Goal: Task Accomplishment & Management: Use online tool/utility

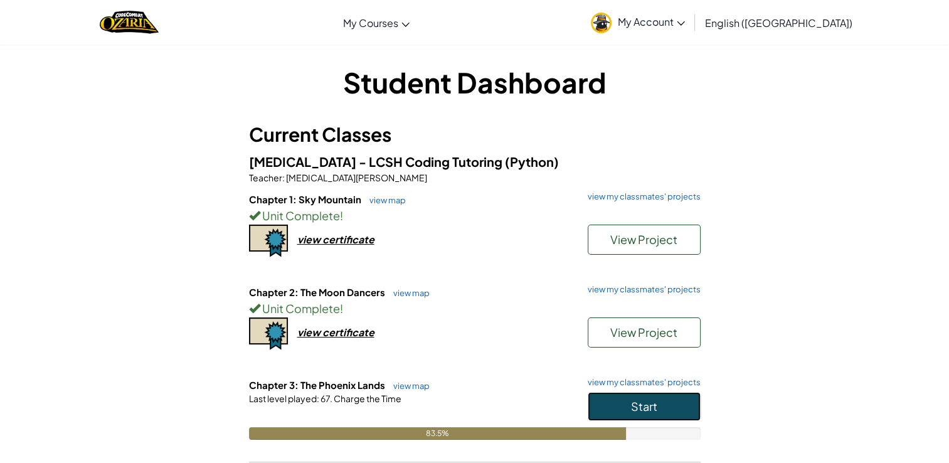
click at [645, 400] on span "Start" at bounding box center [644, 406] width 26 height 14
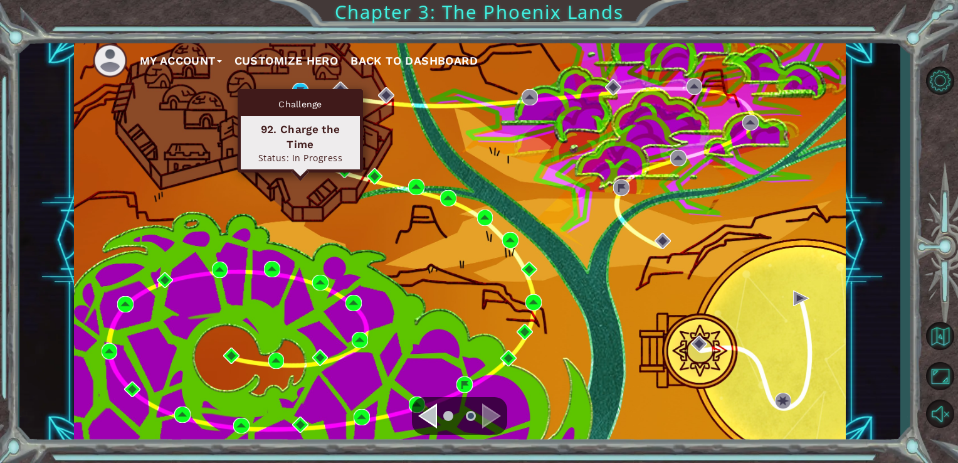
click at [296, 92] on div "Challenge 92. Charge the Time Status: In Progress" at bounding box center [300, 130] width 125 height 83
click at [295, 85] on img at bounding box center [300, 91] width 16 height 16
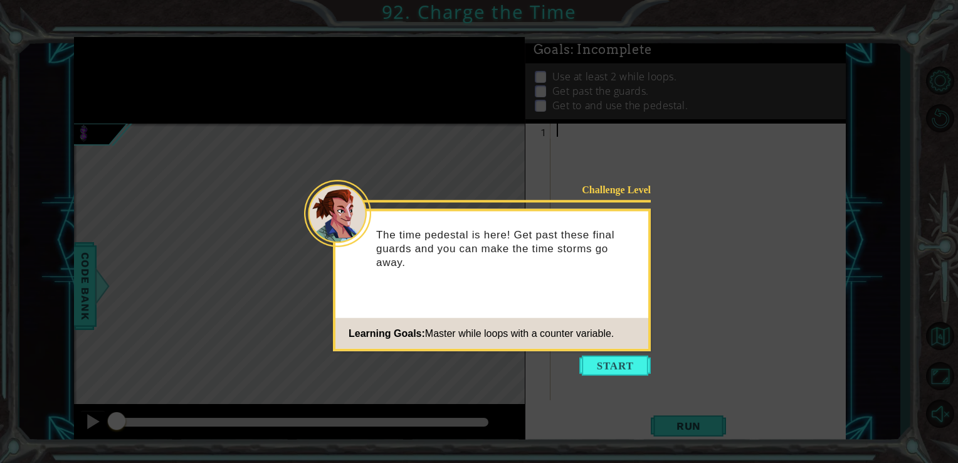
click at [594, 366] on button "Start" at bounding box center [616, 366] width 72 height 20
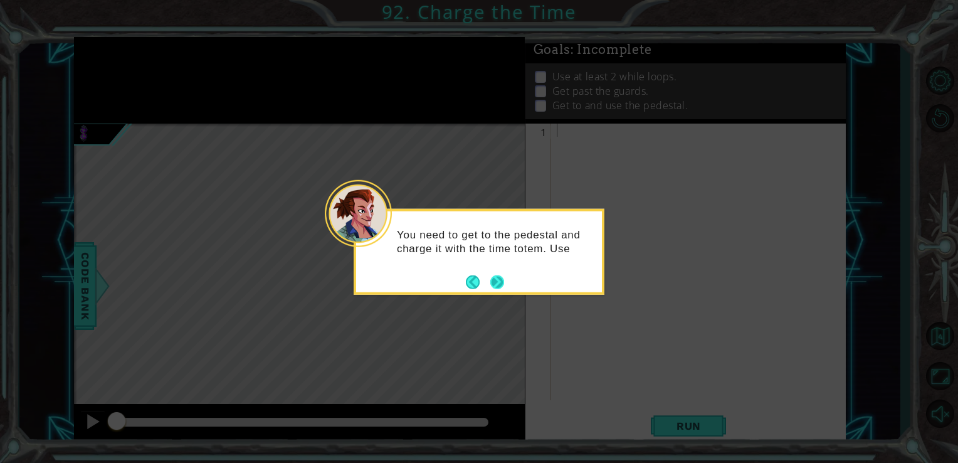
click at [499, 277] on button "Next" at bounding box center [497, 282] width 14 height 14
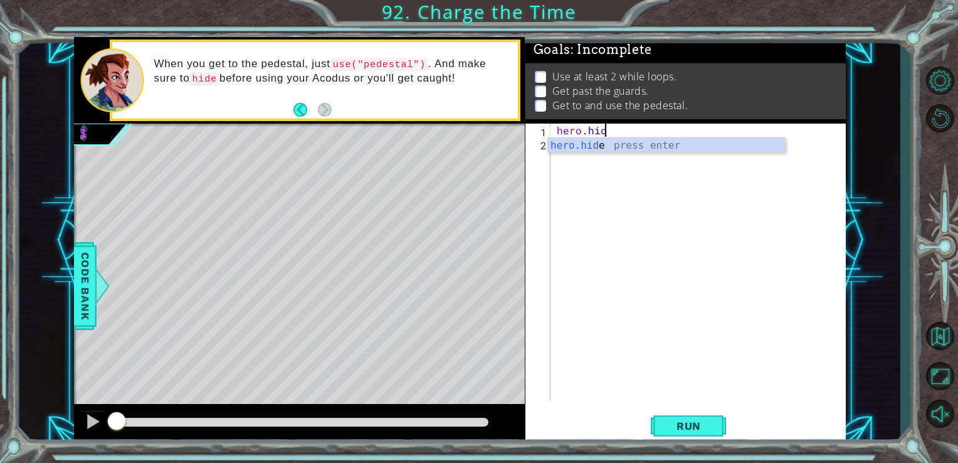
type textarea "hero.hide"
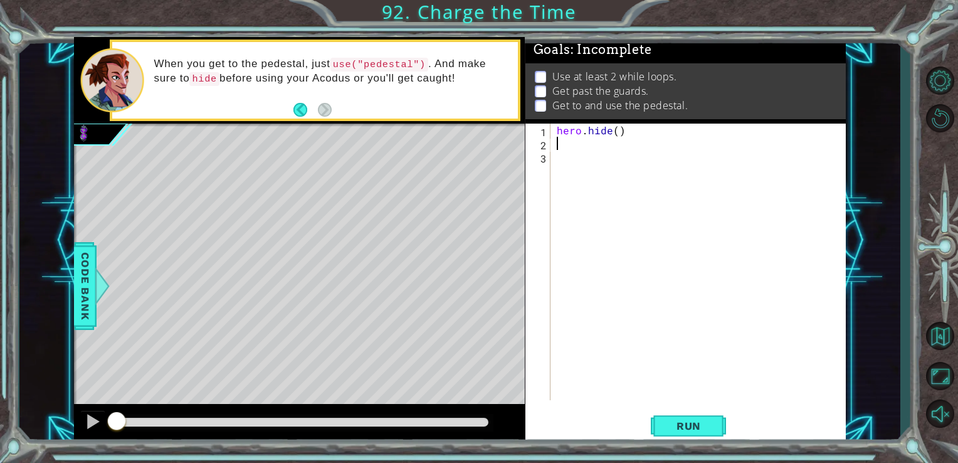
type textarea "e"
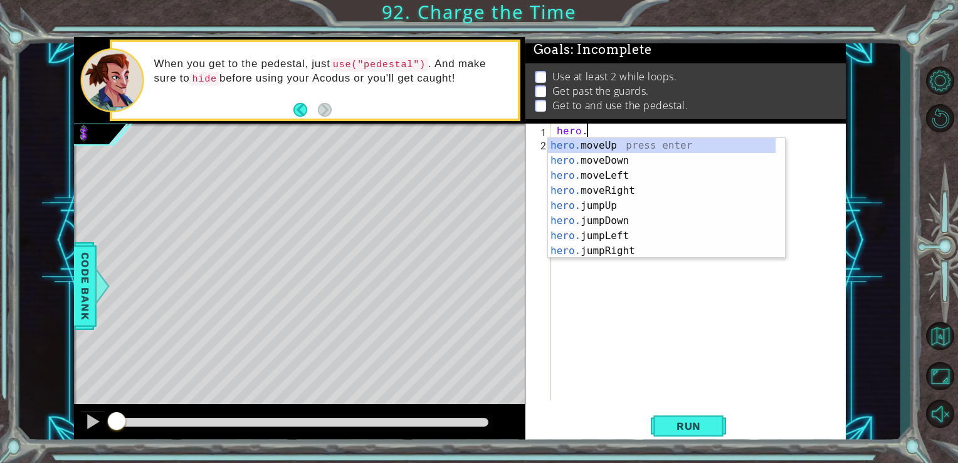
type textarea "h"
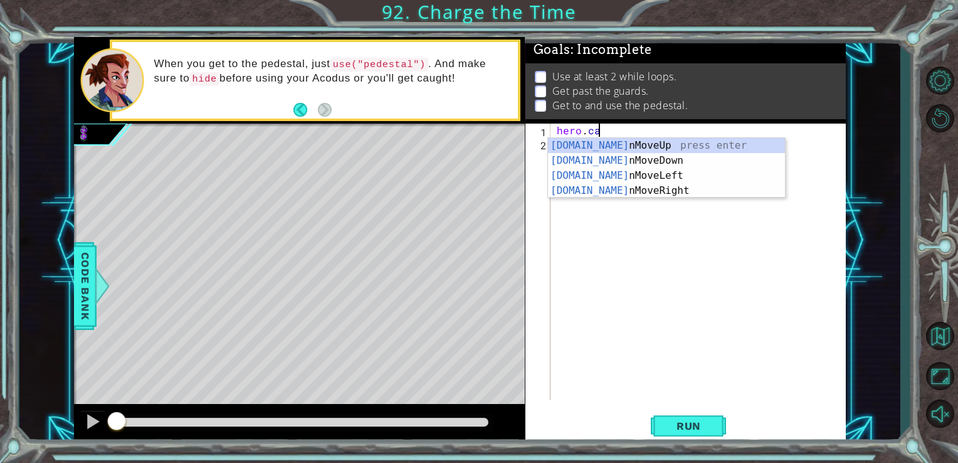
scroll to position [0, 2]
type textarea "hero.can"
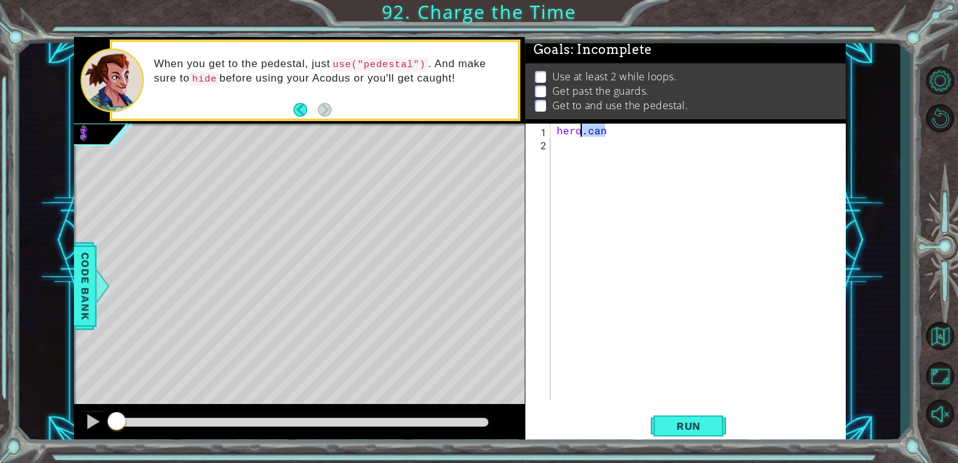
drag, startPoint x: 615, startPoint y: 129, endPoint x: 336, endPoint y: 132, distance: 279.1
click at [336, 132] on div "1 ההההההההההההההההההההההההההההההההההההההההההההההההההההההההההההההההההההההההההההה…" at bounding box center [460, 240] width 773 height 407
type textarea "steps ()"
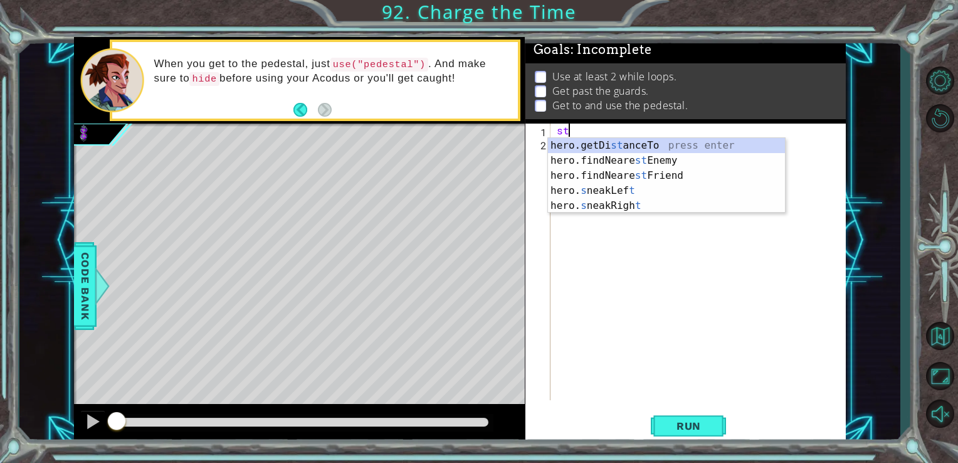
type textarea "s"
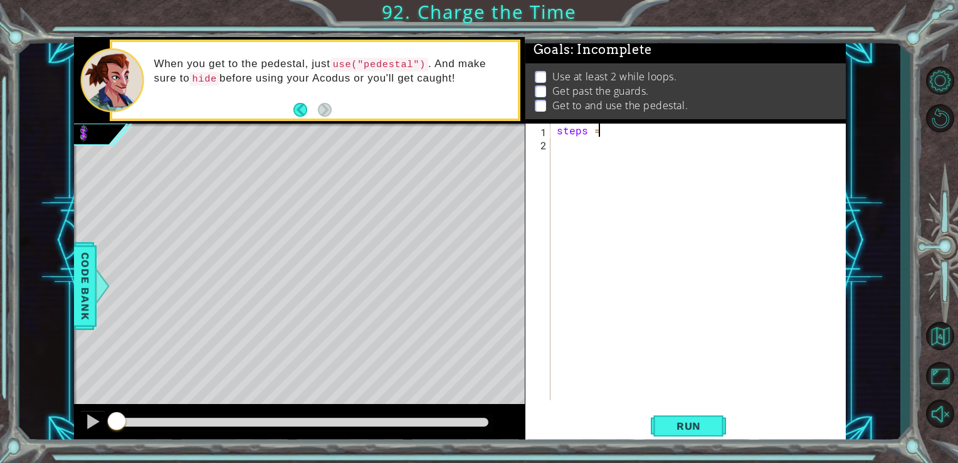
scroll to position [0, 2]
type textarea "steps = 0"
type textarea "while steps <4:"
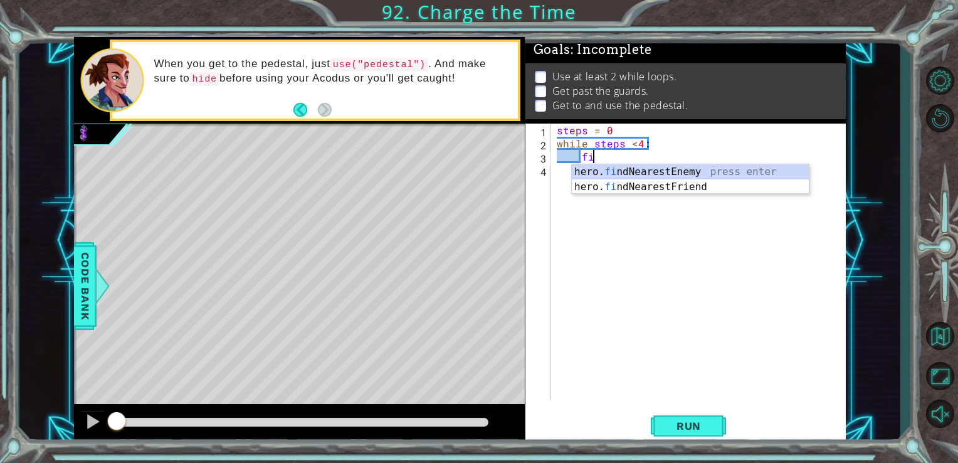
scroll to position [0, 2]
type textarea "find"
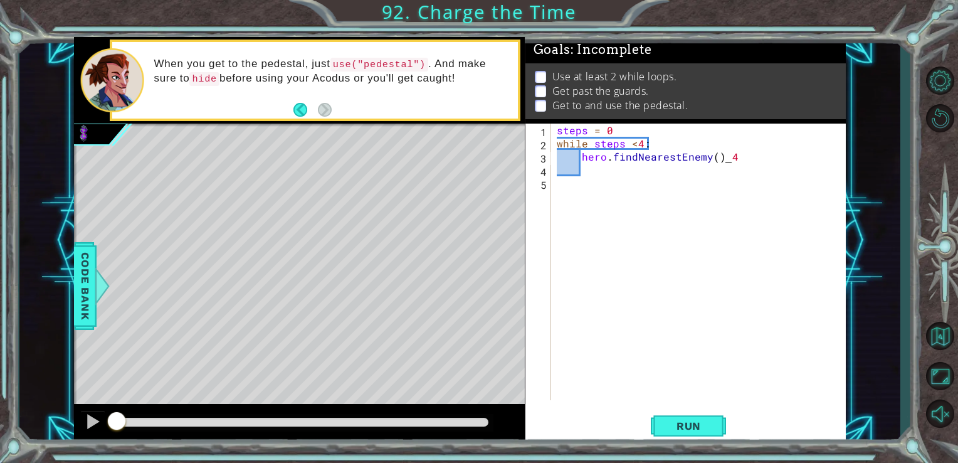
scroll to position [0, 9]
type textarea "hero.findNearestEnemy( 4"
click at [719, 161] on div "steps = 0 while steps < 4 : hero . findNearestEnemy ( )" at bounding box center [701, 275] width 295 height 303
click at [723, 153] on div "steps = 0 while steps < 4 : hero . findNearestEnemy ( )" at bounding box center [701, 275] width 295 height 303
click at [739, 169] on div "steps = 0 while steps < 4 : hero . findNearestEnemy ( )" at bounding box center [701, 275] width 295 height 303
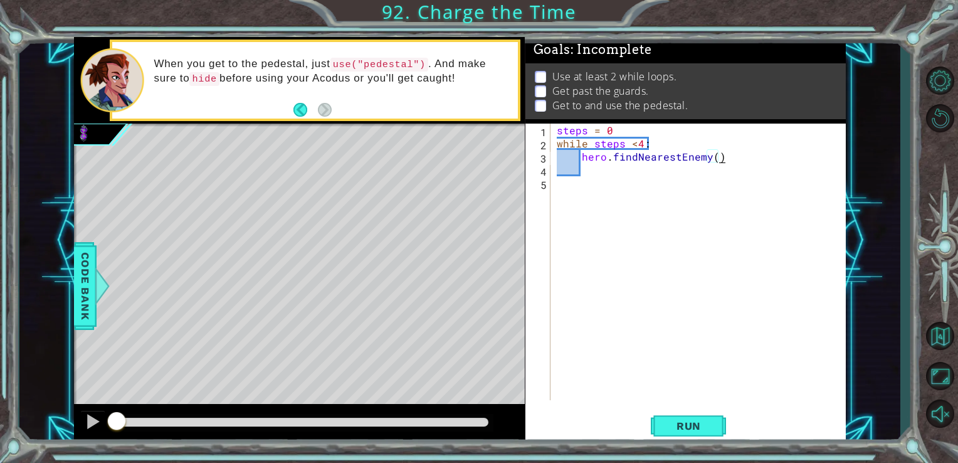
type textarea "hero.findNearestEnemy()"
click at [727, 187] on div "steps = 0 while steps < 4 : hero . findNearestEnemy ( )" at bounding box center [701, 275] width 295 height 303
drag, startPoint x: 640, startPoint y: 201, endPoint x: 666, endPoint y: 197, distance: 26.0
click at [644, 201] on div "steps = 0 while steps < 4 : hero . findNearestEnemy ( )" at bounding box center [701, 275] width 295 height 303
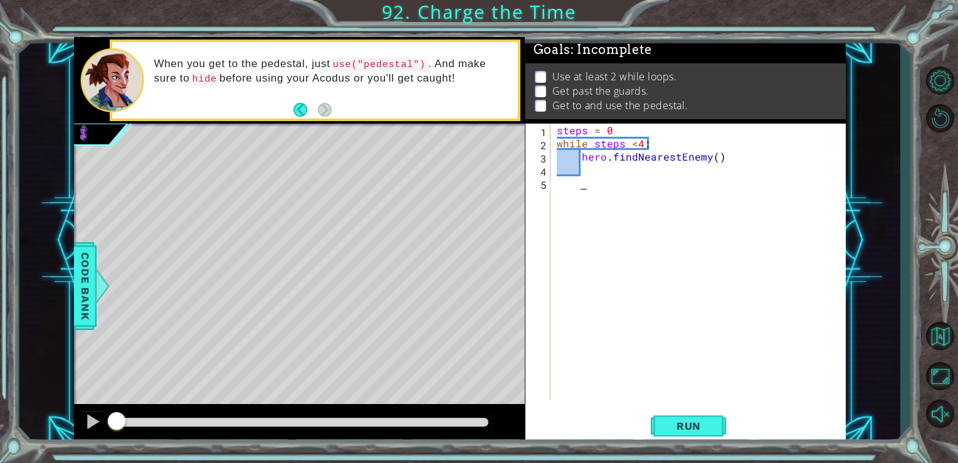
click at [718, 156] on div "steps = 0 while steps < 4 : hero . findNearestEnemy ( )" at bounding box center [701, 275] width 295 height 303
type textarea ")"
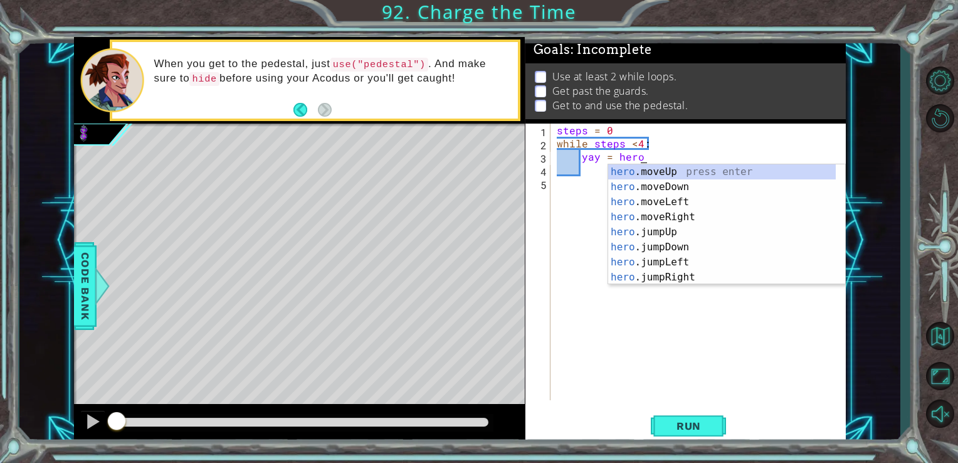
scroll to position [0, 4]
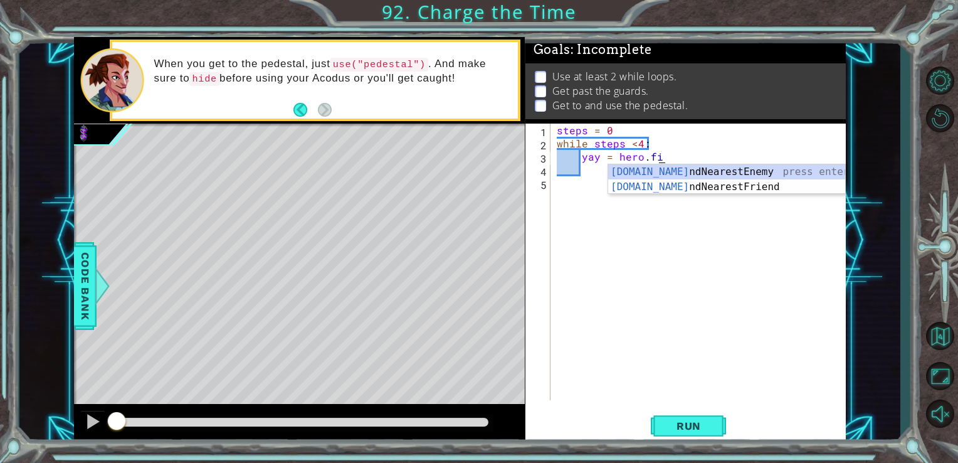
type textarea "yay = hero.fin"
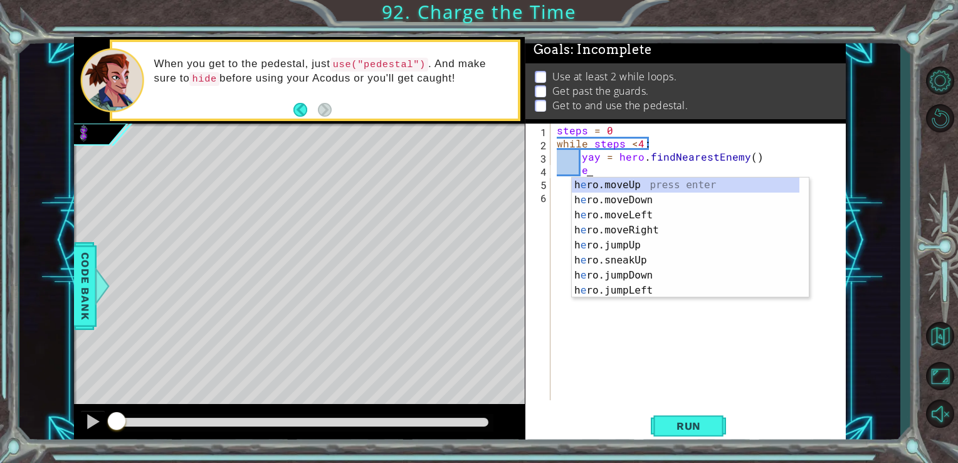
type textarea "e"
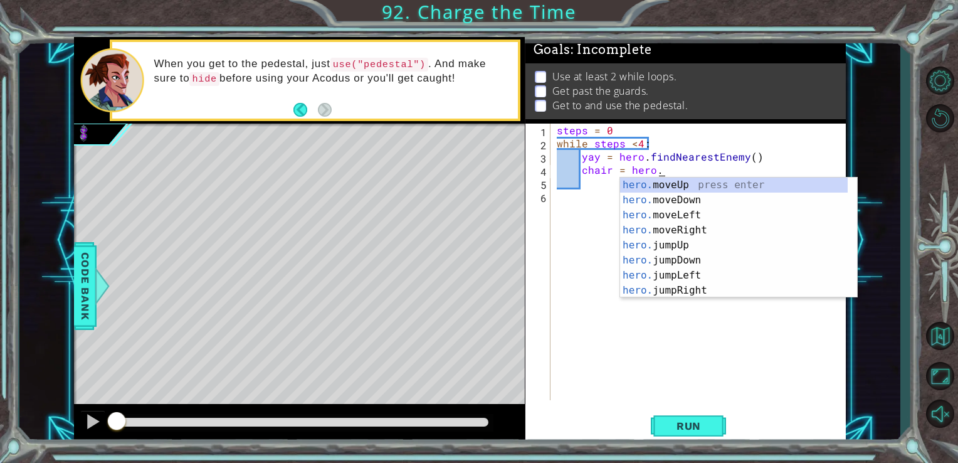
scroll to position [0, 6]
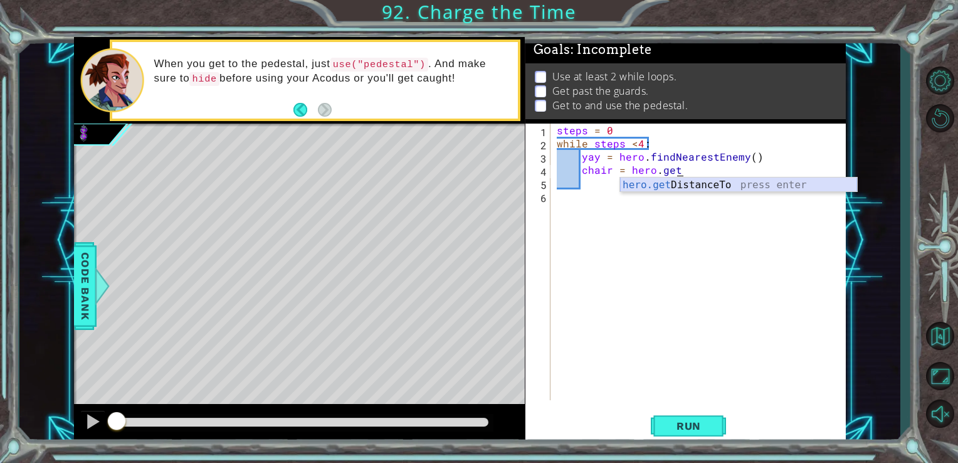
click at [724, 184] on div "hero.get DistanceTo press enter" at bounding box center [738, 200] width 237 height 45
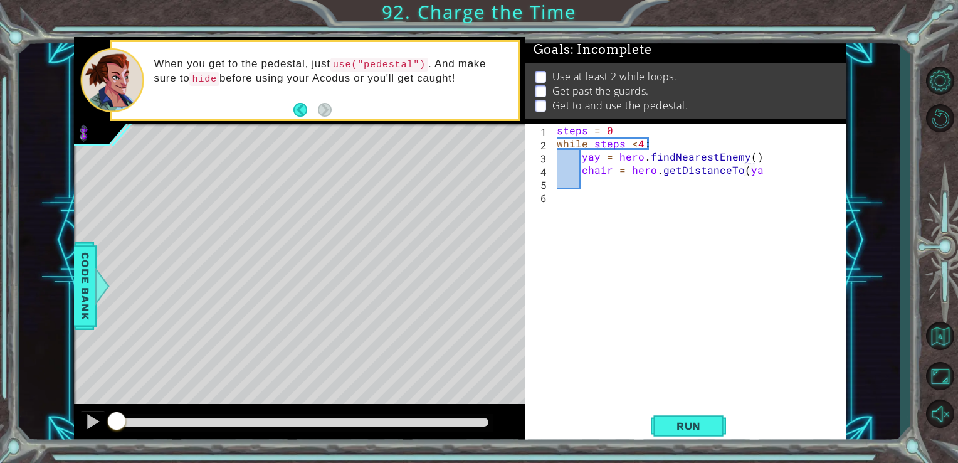
scroll to position [0, 13]
click at [706, 428] on span "Run" at bounding box center [689, 426] width 50 height 13
type textarea "chair = hero.getDistanceTo(yay)"
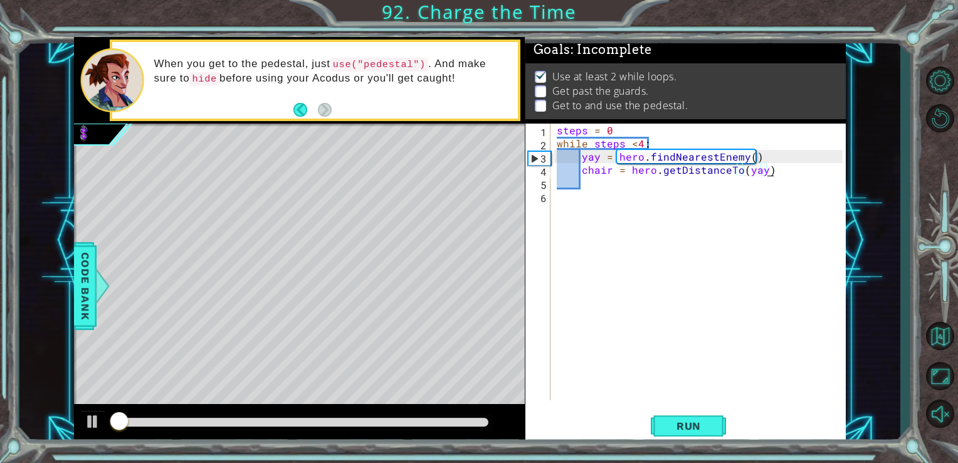
scroll to position [5, 0]
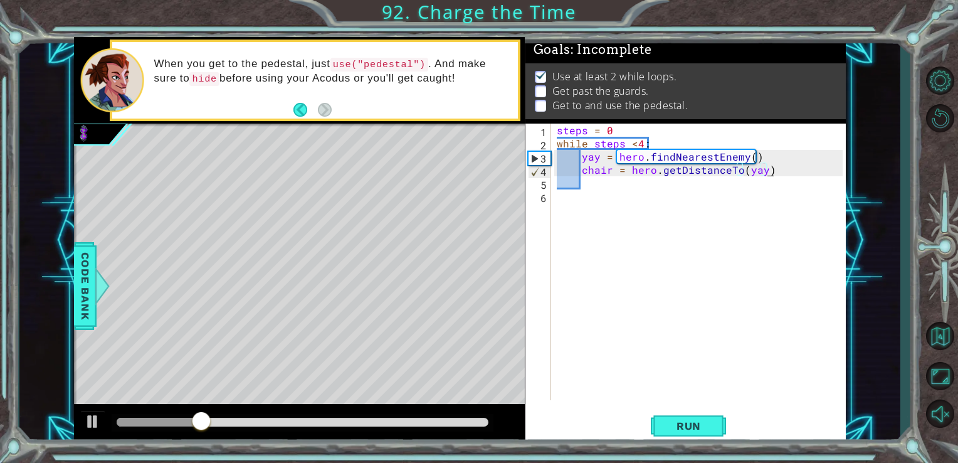
click at [600, 190] on div "steps = 0 while steps < 4 : yay = hero . findNearestEnemy ( ) chair = hero . ge…" at bounding box center [701, 275] width 295 height 303
click at [595, 184] on div "steps = 0 while steps < 4 : yay = hero . findNearestEnemy ( ) chair = hero . ge…" at bounding box center [701, 275] width 295 height 303
click at [580, 199] on div "steps = 0 while steps < 4 : yay = hero . findNearestEnemy ( ) chair = hero . ge…" at bounding box center [701, 275] width 295 height 303
drag, startPoint x: 578, startPoint y: 205, endPoint x: 587, endPoint y: 204, distance: 8.8
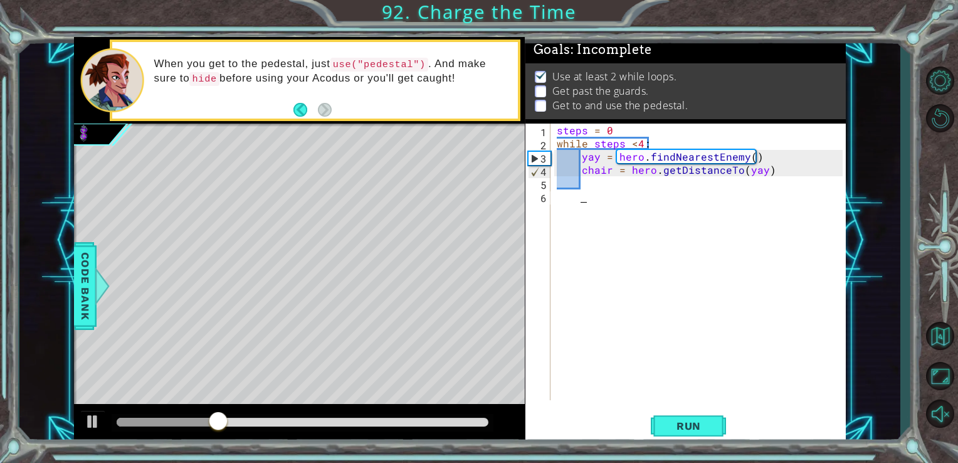
click at [587, 204] on div "steps = 0 while steps < 4 : yay = hero . findNearestEnemy ( ) chair = hero . ge…" at bounding box center [701, 275] width 295 height 303
click at [566, 199] on div "steps = 0 while steps < 4 : yay = hero . findNearestEnemy ( ) chair = hero . ge…" at bounding box center [701, 275] width 295 height 303
click at [561, 199] on div "steps = 0 while steps < 4 : yay = hero . findNearestEnemy ( ) chair = hero . ge…" at bounding box center [701, 275] width 295 height 303
click at [559, 199] on div "steps = 0 while steps < 4 : yay = hero . findNearestEnemy ( ) chair = hero . ge…" at bounding box center [701, 275] width 295 height 303
click at [555, 199] on div "steps = 0 while steps < 4 : yay = hero . findNearestEnemy ( ) chair = hero . ge…" at bounding box center [701, 275] width 295 height 303
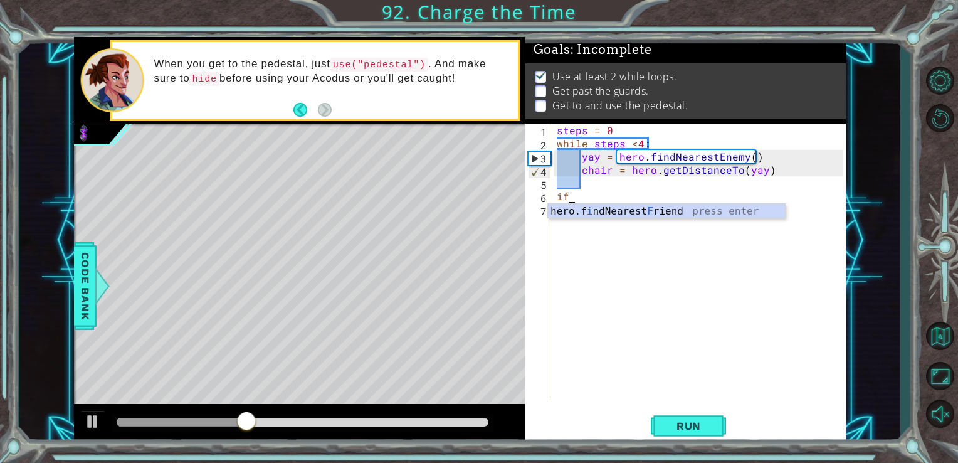
scroll to position [0, 1]
type textarea "i"
click at [590, 182] on div "steps = 0 while steps < 4 : yay = hero . findNearestEnemy ( ) chair = hero . ge…" at bounding box center [701, 275] width 295 height 303
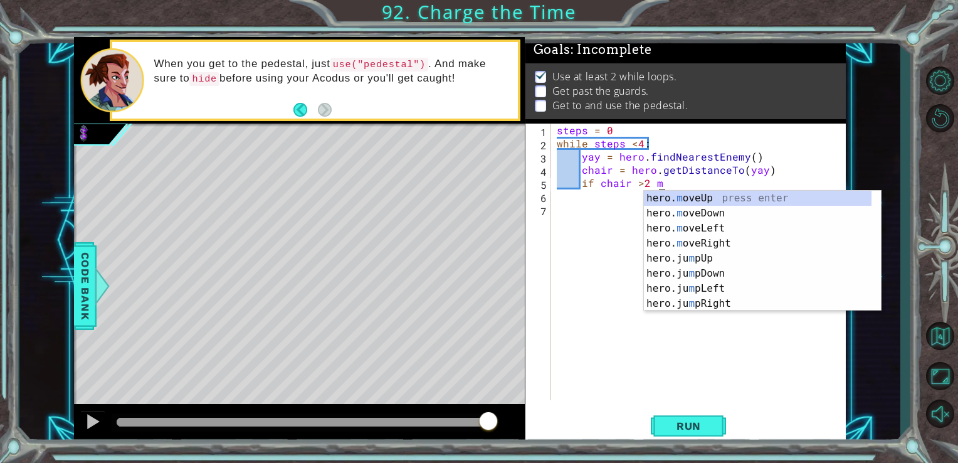
scroll to position [0, 5]
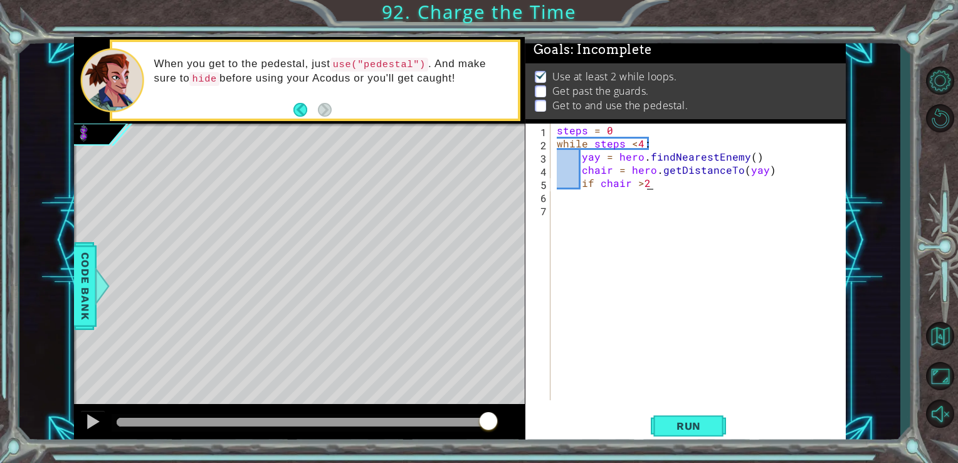
type textarea "if chair >2:"
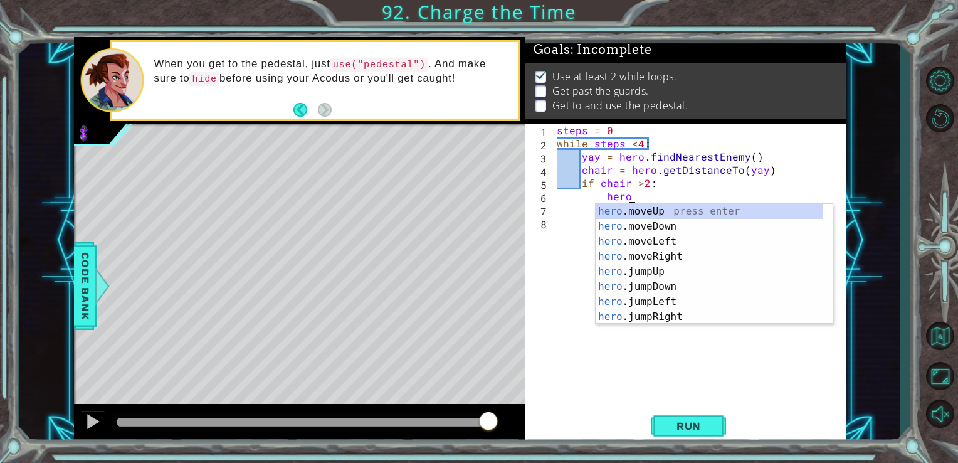
scroll to position [0, 4]
click at [667, 253] on div "hero. moveUp press enter hero. moveDown press enter hero. moveLeft press enter …" at bounding box center [710, 279] width 228 height 151
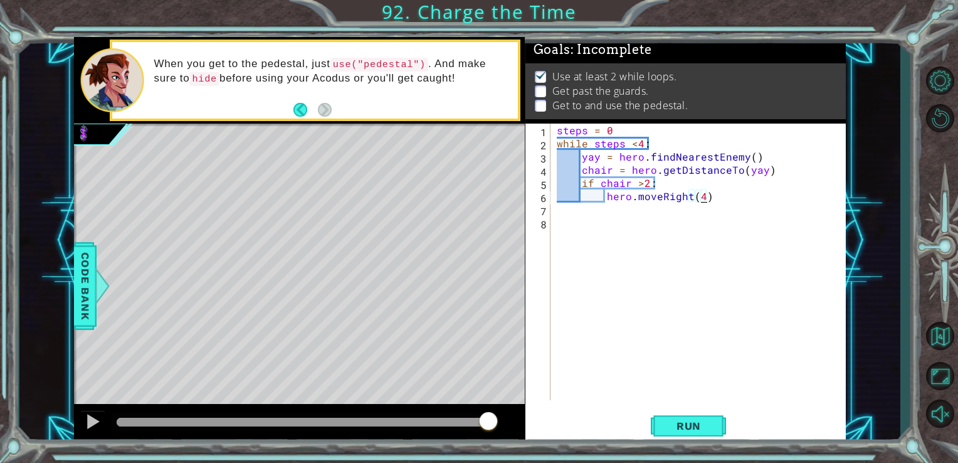
scroll to position [0, 8]
type textarea "hero.moveRight(4)"
click at [675, 425] on span "Run" at bounding box center [689, 426] width 50 height 13
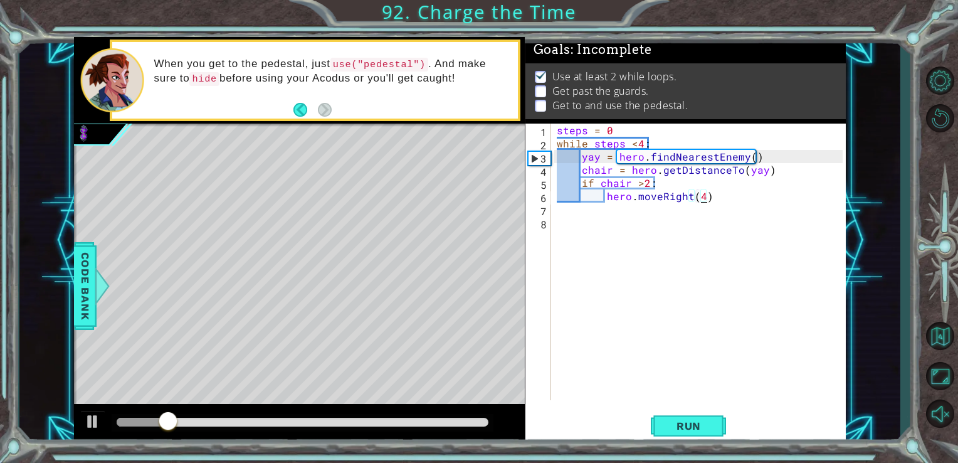
drag, startPoint x: 635, startPoint y: 231, endPoint x: 628, endPoint y: 228, distance: 8.2
click at [635, 230] on div "steps = 0 while steps < 4 : yay = hero . findNearestEnemy ( ) chair = hero . ge…" at bounding box center [701, 275] width 295 height 303
click at [605, 219] on div "steps = 0 while steps < 4 : yay = hero . findNearestEnemy ( ) chair = hero . ge…" at bounding box center [701, 275] width 295 height 303
click at [584, 216] on div "steps = 0 while steps < 4 : yay = hero . findNearestEnemy ( ) chair = hero . ge…" at bounding box center [701, 275] width 295 height 303
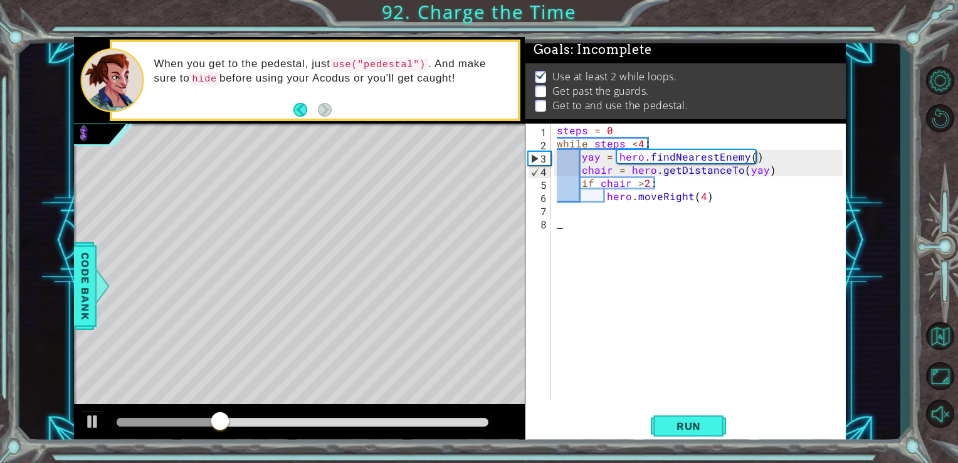
click at [573, 212] on div "steps = 0 while steps < 4 : yay = hero . findNearestEnemy ( ) chair = hero . ge…" at bounding box center [701, 275] width 295 height 303
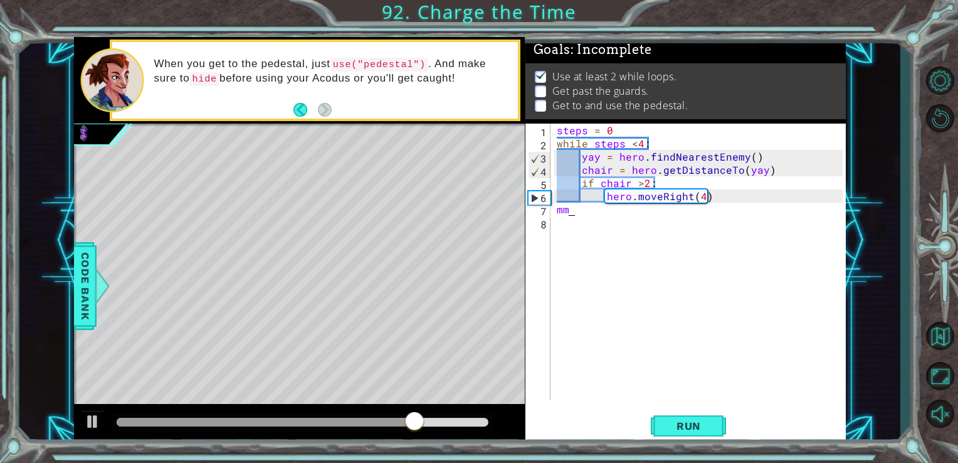
type textarea "m"
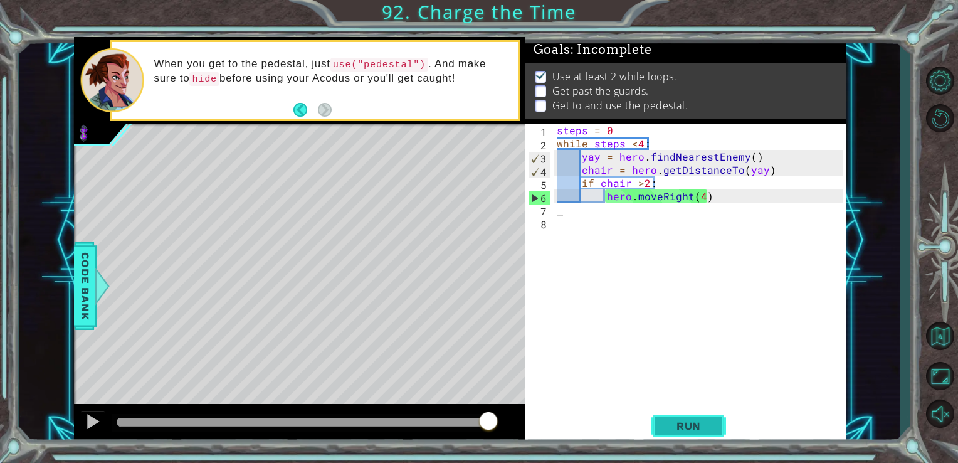
click at [660, 421] on button "Run" at bounding box center [688, 426] width 75 height 32
click at [645, 183] on div "steps = 0 while steps < 4 : yay = hero . findNearestEnemy ( ) chair = hero . ge…" at bounding box center [701, 275] width 295 height 303
click at [648, 179] on div "steps = 0 while steps < 4 : yay = hero . findNearestEnemy ( ) chair = hero . ge…" at bounding box center [701, 275] width 295 height 303
click at [647, 179] on div "steps = 0 while steps < 4 : yay = hero . findNearestEnemy ( ) chair = hero . ge…" at bounding box center [701, 275] width 295 height 303
drag, startPoint x: 643, startPoint y: 180, endPoint x: 647, endPoint y: 186, distance: 6.8
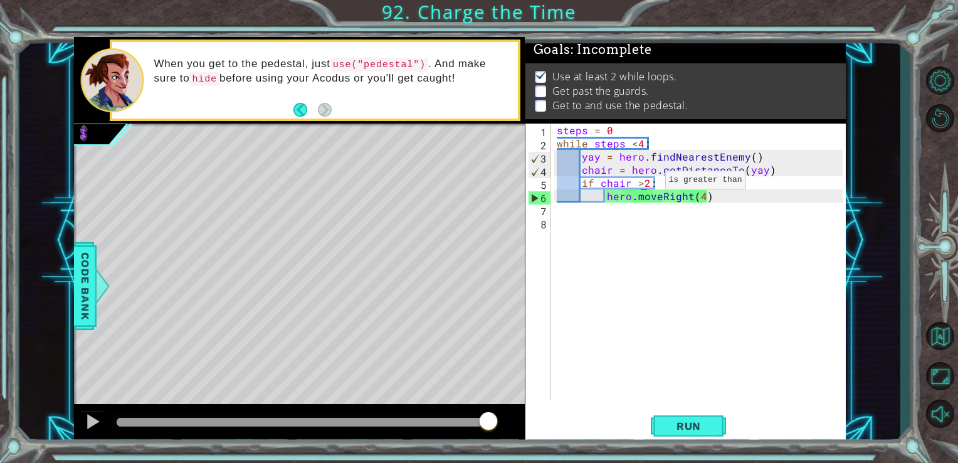
click at [647, 186] on div "steps = 0 while steps < 4 : yay = hero . findNearestEnemy ( ) chair = hero . ge…" at bounding box center [701, 275] width 295 height 303
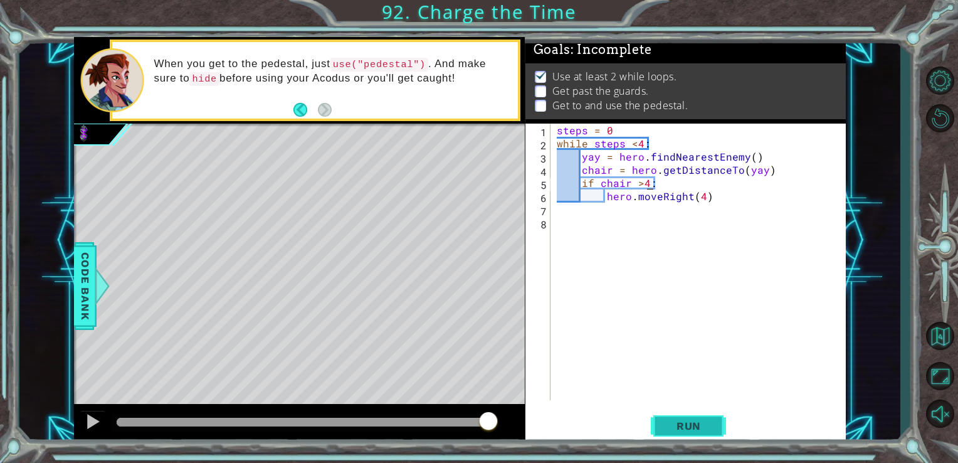
click at [679, 427] on span "Run" at bounding box center [689, 426] width 50 height 13
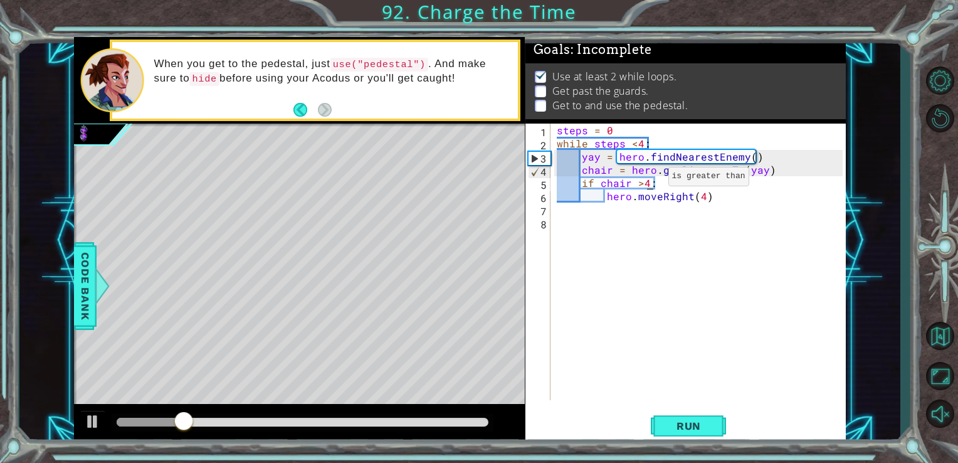
click at [647, 179] on div "steps = 0 while steps < 4 : yay = hero . findNearestEnemy ( ) chair = hero . ge…" at bounding box center [701, 275] width 295 height 303
click at [646, 184] on div "steps = 0 while steps < 4 : yay = hero . findNearestEnemy ( ) chair = hero . ge…" at bounding box center [701, 275] width 295 height 303
click at [645, 186] on div "steps = 0 while steps < 4 : yay = hero . findNearestEnemy ( ) chair = hero . ge…" at bounding box center [701, 275] width 295 height 303
click at [645, 184] on div "steps = 0 while steps < 4 : yay = hero . findNearestEnemy ( ) chair = hero . ge…" at bounding box center [701, 275] width 295 height 303
click at [646, 182] on div "steps = 0 while steps < 4 : yay = hero . findNearestEnemy ( ) chair = hero . ge…" at bounding box center [701, 275] width 295 height 303
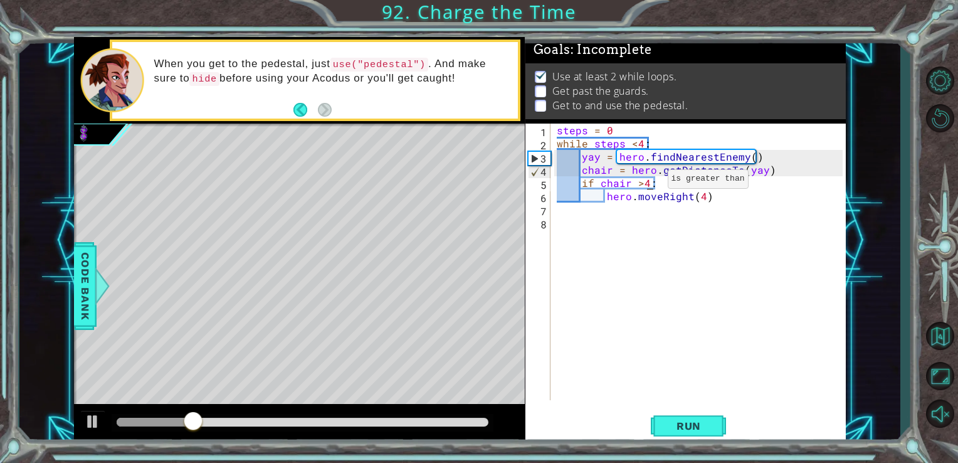
click at [646, 182] on div "steps = 0 while steps < 4 : yay = hero . findNearestEnemy ( ) chair = hero . ge…" at bounding box center [701, 275] width 295 height 303
click at [641, 186] on div "steps = 0 while steps < 4 : yay = hero . findNearestEnemy ( ) chair = hero . ge…" at bounding box center [701, 275] width 295 height 303
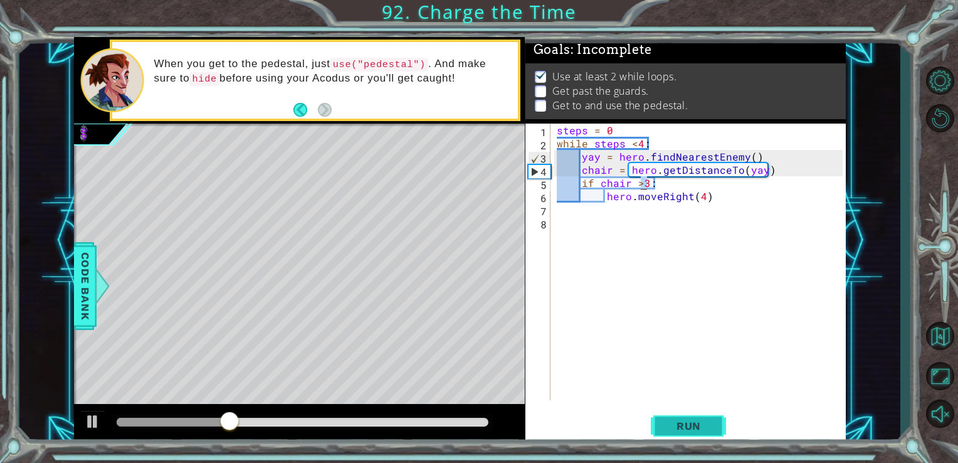
click at [693, 425] on span "Run" at bounding box center [689, 426] width 50 height 13
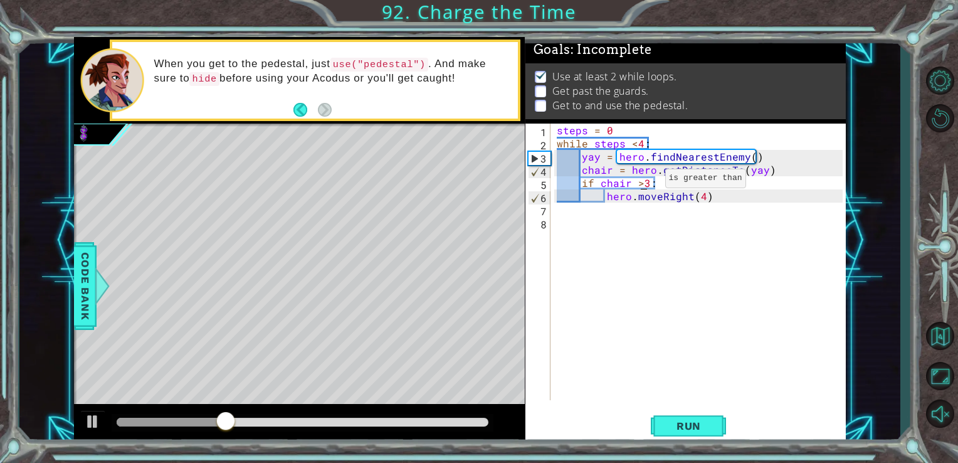
click at [644, 181] on div "steps = 0 while steps < 4 : yay = hero . findNearestEnemy ( ) chair = hero . ge…" at bounding box center [701, 275] width 295 height 303
click at [720, 195] on div "steps = 0 while steps < 4 : yay = hero . findNearestEnemy ( ) chair = hero . ge…" at bounding box center [701, 275] width 295 height 303
click at [665, 188] on div "steps = 0 while steps < 4 : yay = hero . findNearestEnemy ( ) chair = hero . ge…" at bounding box center [701, 275] width 295 height 303
type textarea "if chair >2:"
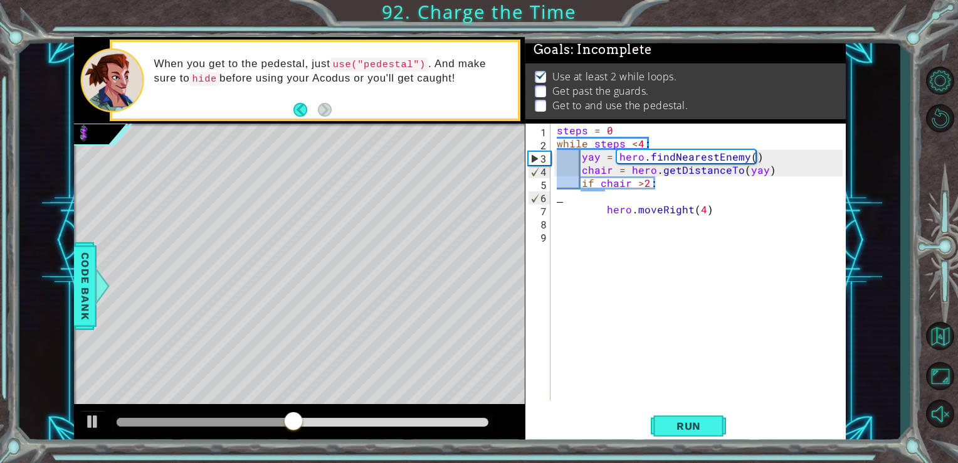
scroll to position [0, 0]
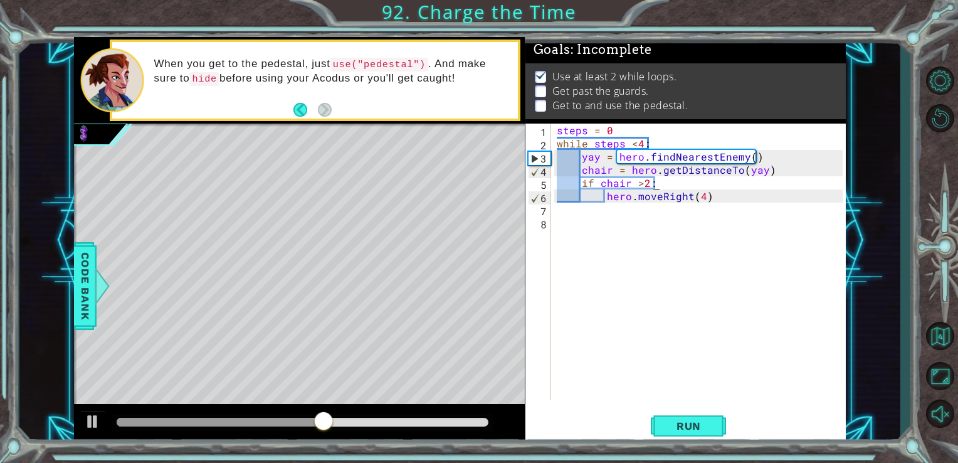
click at [697, 194] on div "steps = 0 while steps < 4 : yay = hero . findNearestEnemy ( ) chair = hero . ge…" at bounding box center [701, 275] width 295 height 303
type textarea "hero.moveRight()"
click at [709, 193] on div "steps = 0 while steps < 4 : yay = hero . findNearestEnemy ( ) chair = hero . ge…" at bounding box center [701, 275] width 295 height 303
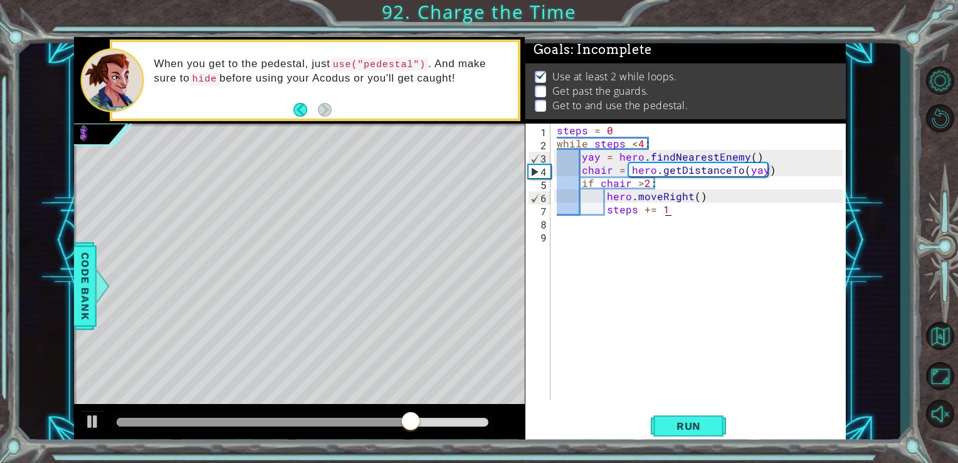
scroll to position [0, 6]
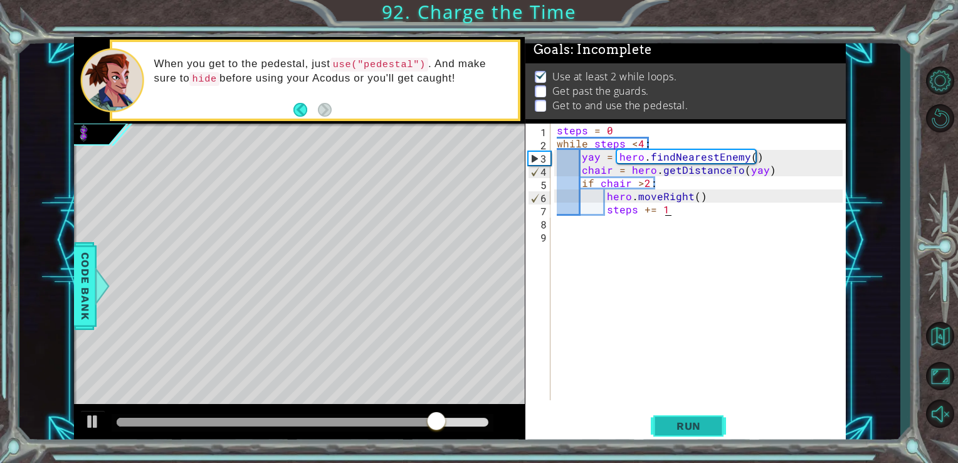
type textarea "steps += 1"
click at [672, 421] on button "Run" at bounding box center [688, 426] width 75 height 32
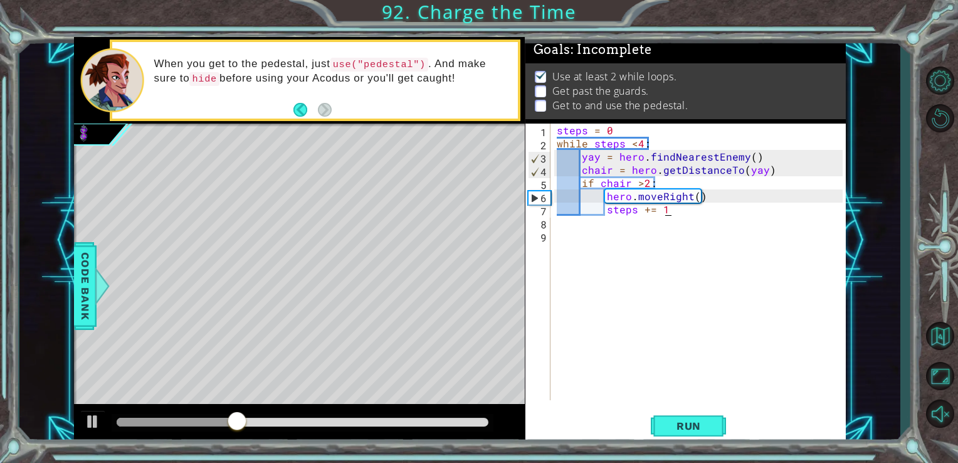
click at [607, 231] on div "steps = 0 while steps < 4 : yay = hero . findNearestEnemy ( ) chair = hero . ge…" at bounding box center [701, 275] width 295 height 303
click at [557, 220] on div "steps = 0 while steps < 4 : yay = hero . findNearestEnemy ( ) chair = hero . ge…" at bounding box center [701, 275] width 295 height 303
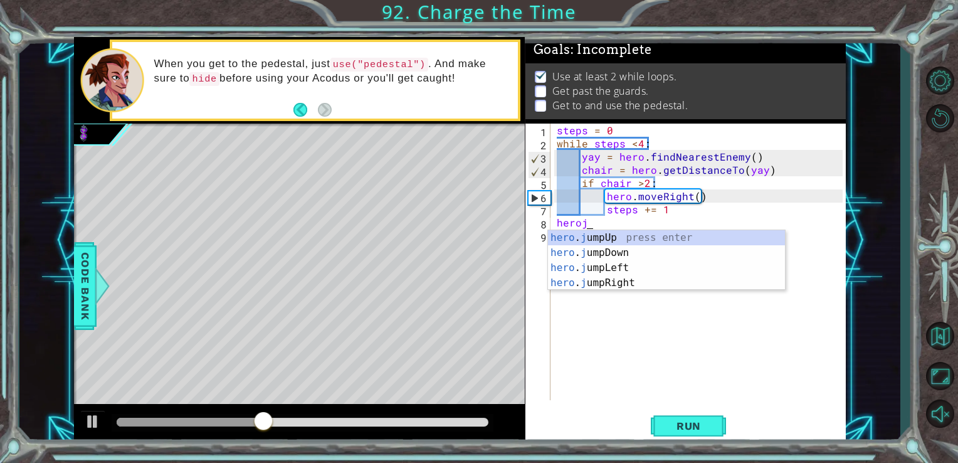
type textarea "herojr"
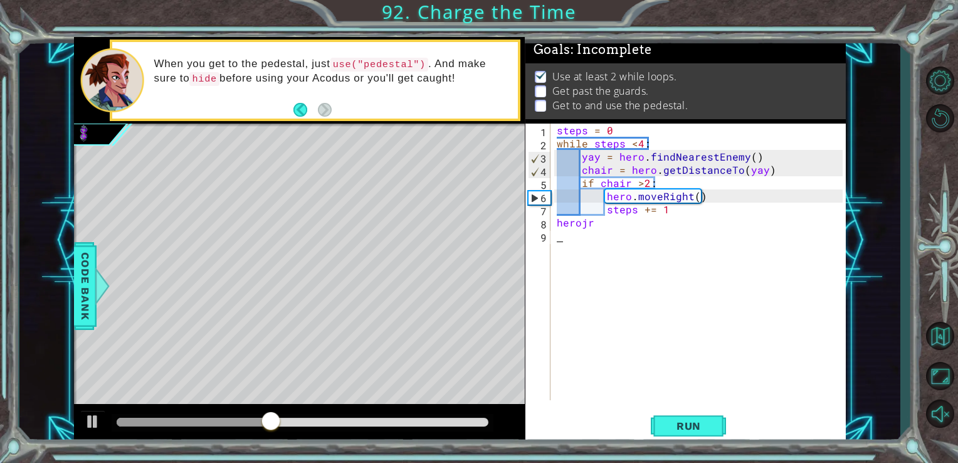
click at [590, 246] on div "steps = 0 while steps < 4 : yay = hero . findNearestEnemy ( ) chair = hero . ge…" at bounding box center [701, 275] width 295 height 303
click at [595, 225] on div "steps = 0 while steps < 4 : yay = hero . findNearestEnemy ( ) chair = hero . ge…" at bounding box center [701, 275] width 295 height 303
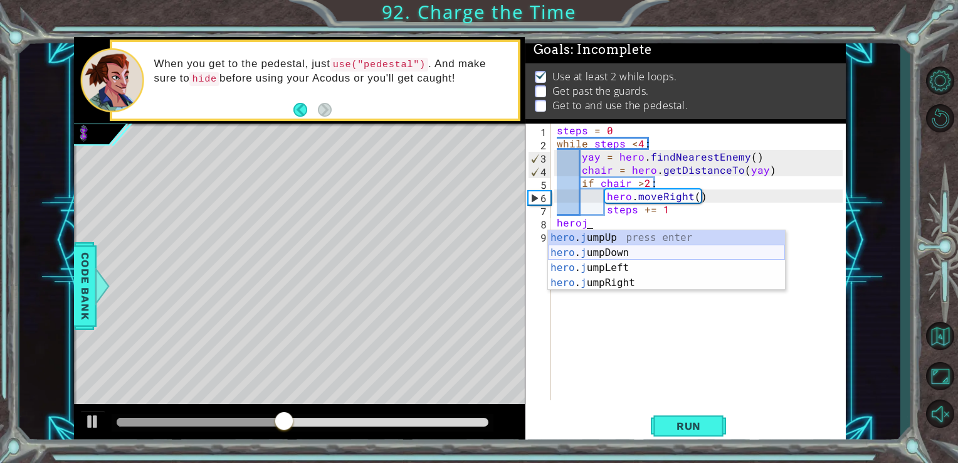
type textarea "herojr"
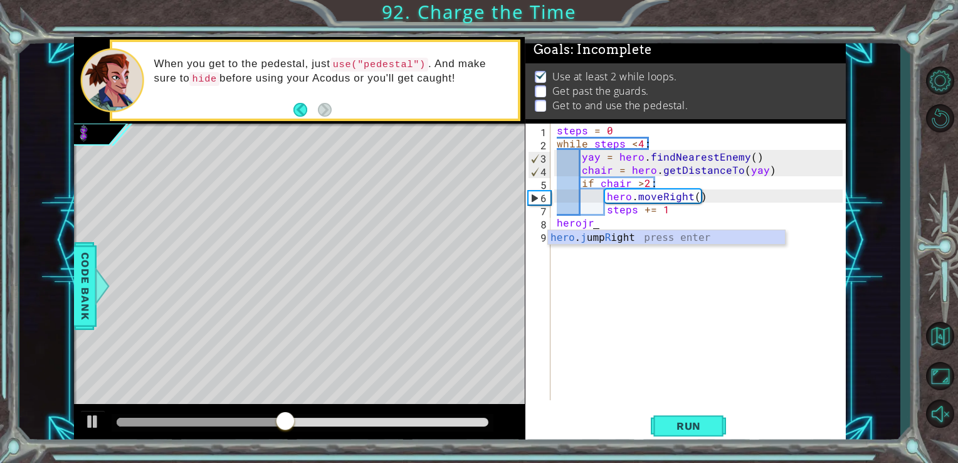
scroll to position [0, 1]
click at [655, 241] on div "hero . j ump R ight press enter" at bounding box center [666, 252] width 237 height 45
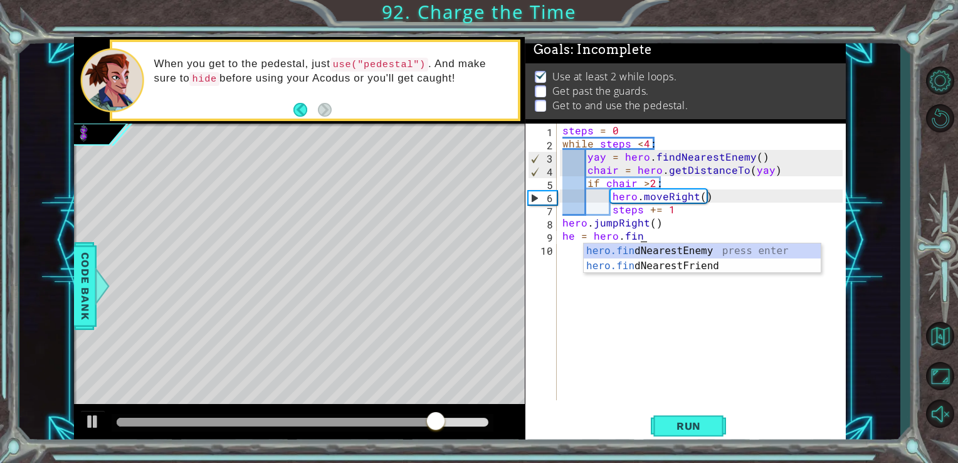
scroll to position [0, 4]
type textarea "he = hero.find"
click at [647, 250] on div "hero.find NearestEnemy press enter hero.find NearestFriend press enter" at bounding box center [702, 273] width 237 height 60
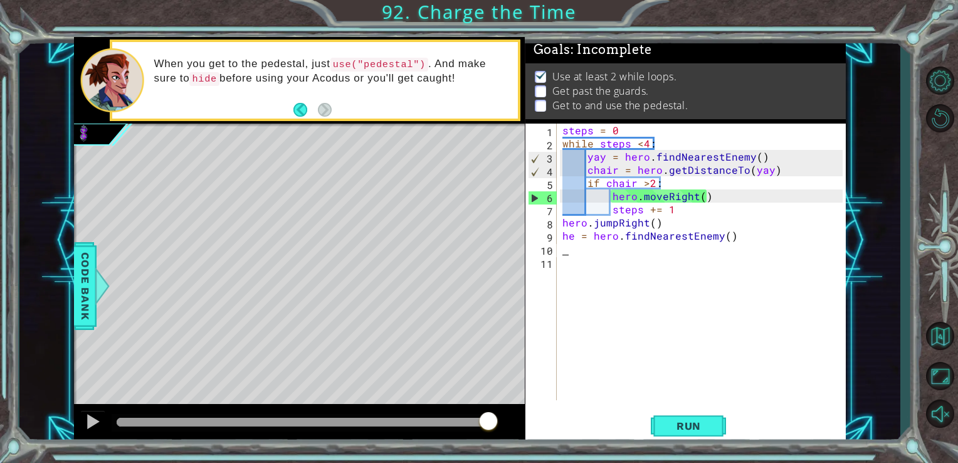
type textarea "s"
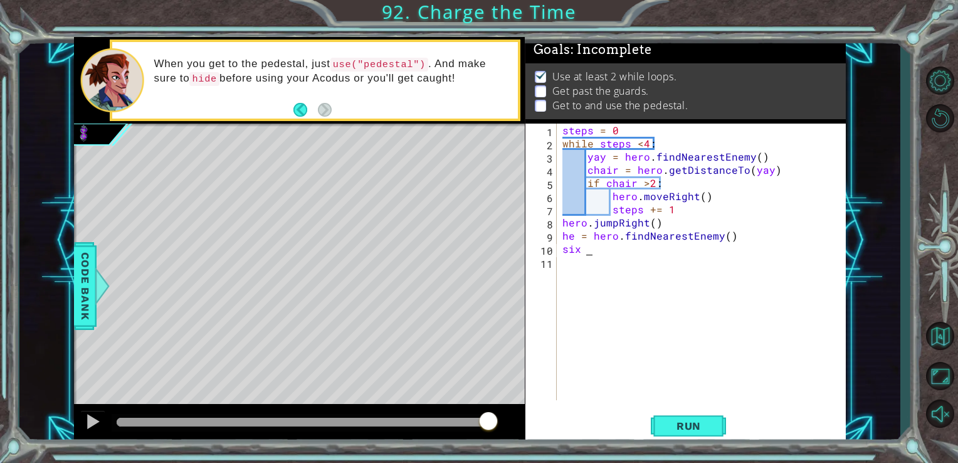
scroll to position [0, 1]
type textarea "six = 0"
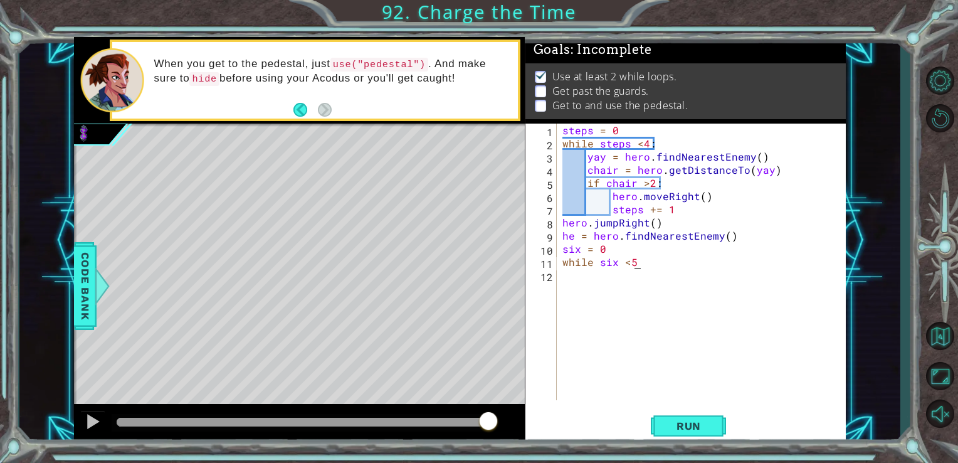
type textarea "while six <5:"
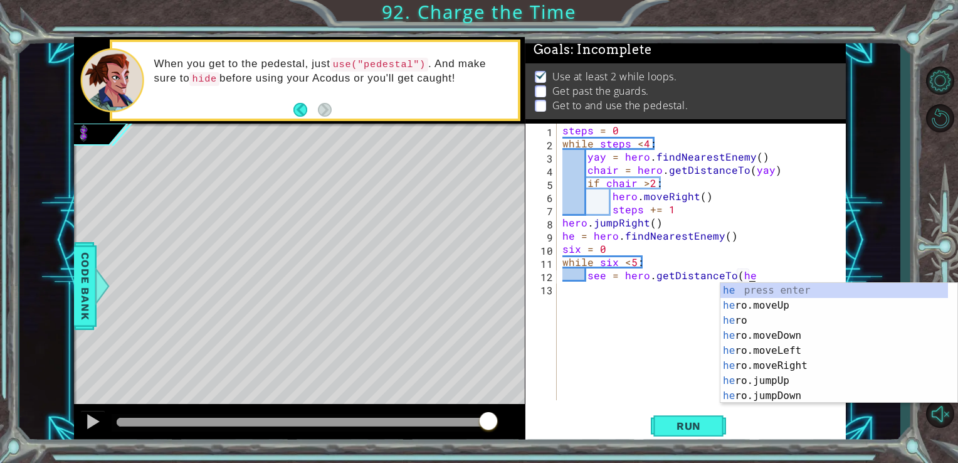
type textarea "see = hero.getDistanceTo(he)"
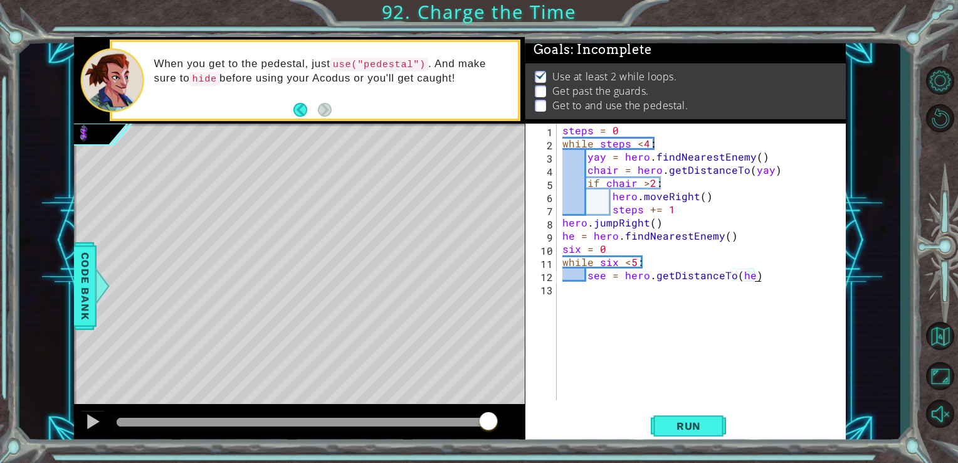
scroll to position [0, 0]
click at [680, 430] on span "Run" at bounding box center [689, 426] width 50 height 13
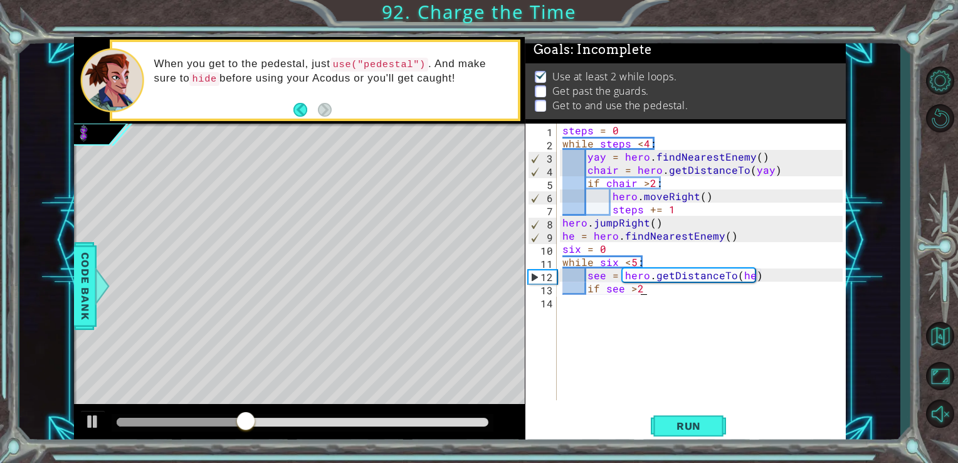
scroll to position [0, 4]
type textarea "if see >2:"
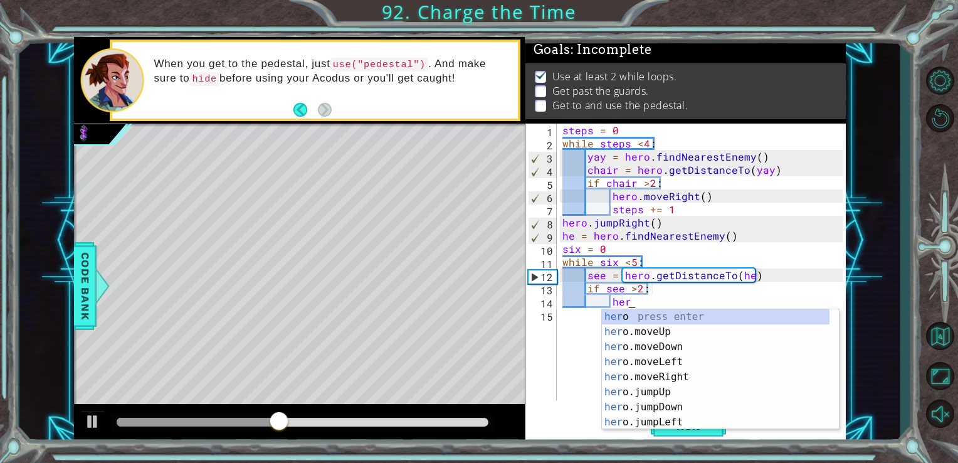
scroll to position [0, 3]
click at [659, 332] on div "hero press enter hero .moveUp press enter hero .moveDown press enter hero .move…" at bounding box center [716, 384] width 228 height 151
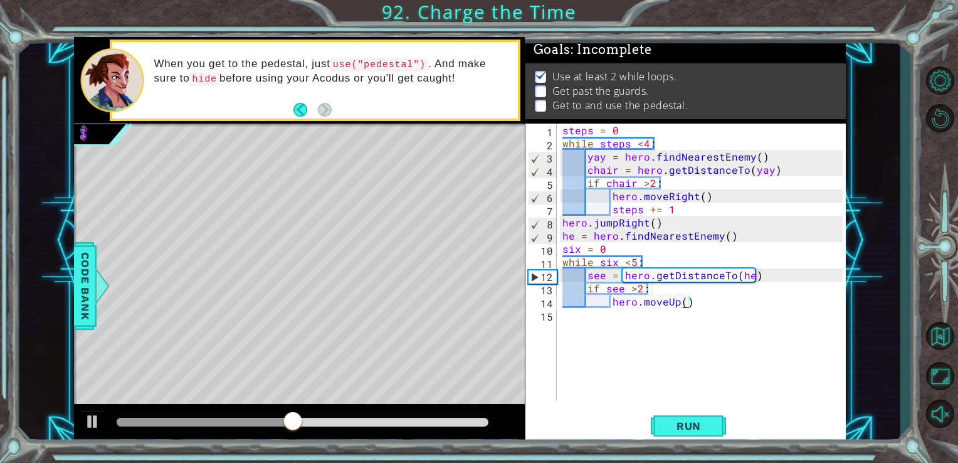
type textarea "hero.moveUp()"
type textarea "six += 1"
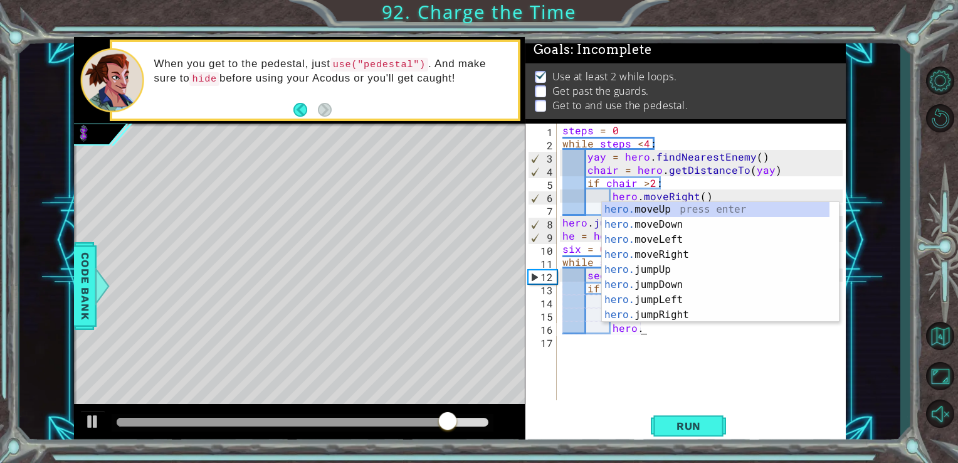
scroll to position [0, 4]
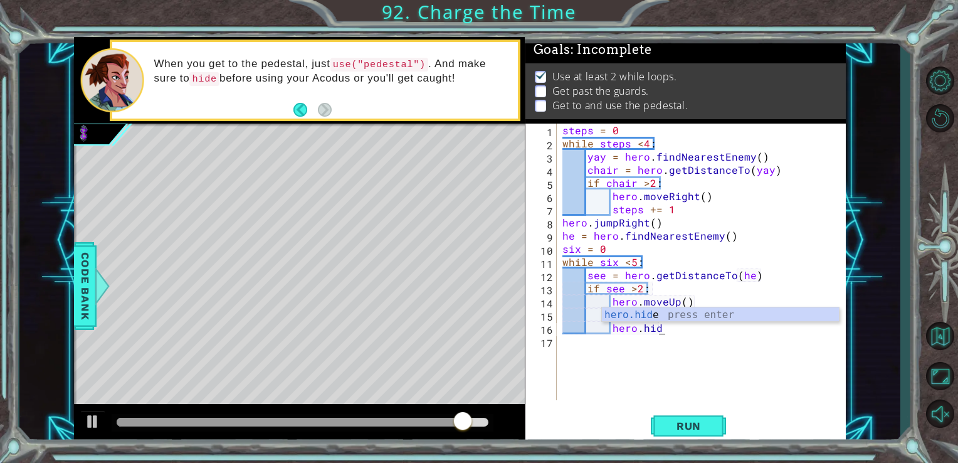
type textarea "hero.hide"
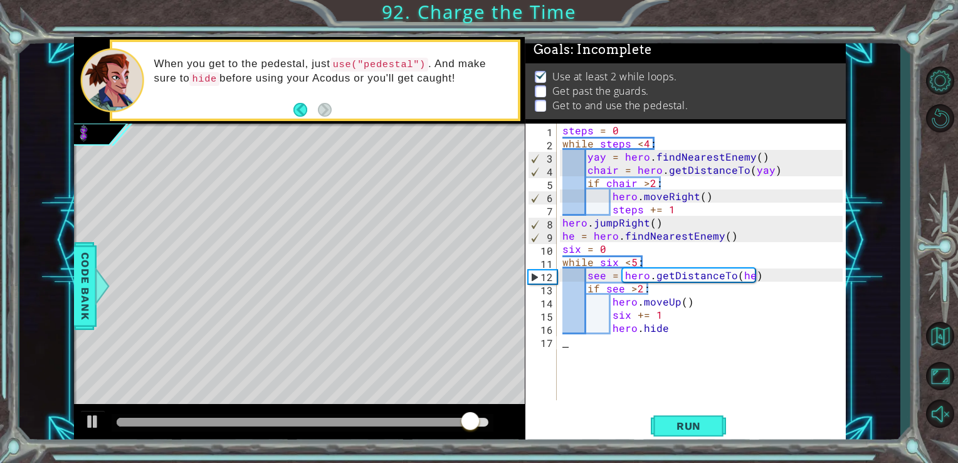
click at [687, 351] on div "steps = 0 while steps < 4 : yay = hero . findNearestEnemy ( ) chair = hero . ge…" at bounding box center [705, 275] width 290 height 303
click at [678, 330] on div "steps = 0 while steps < 4 : yay = hero . findNearestEnemy ( ) chair = hero . ge…" at bounding box center [705, 275] width 290 height 303
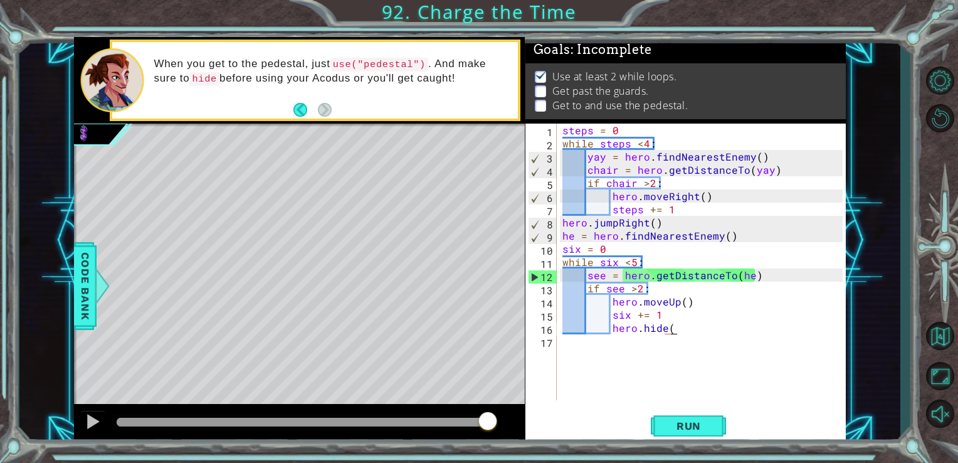
scroll to position [0, 6]
type textarea "hero.hide()"
click at [692, 425] on span "Run" at bounding box center [689, 426] width 50 height 13
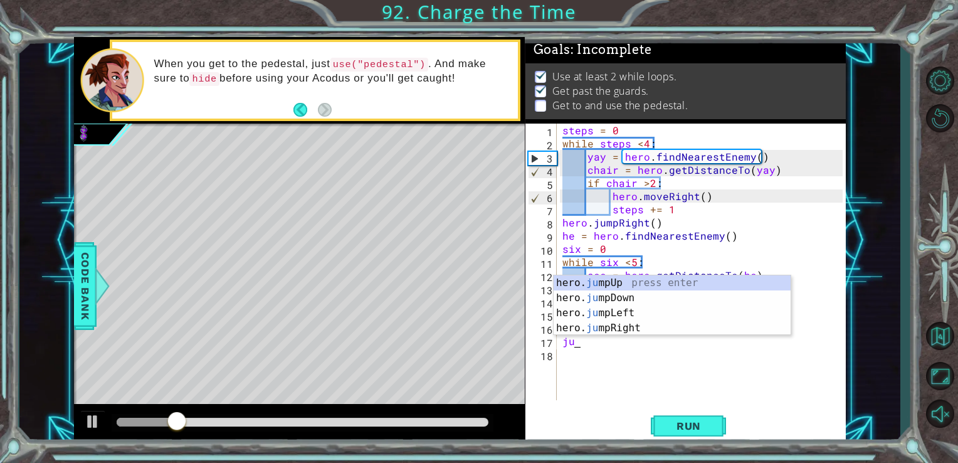
scroll to position [0, 0]
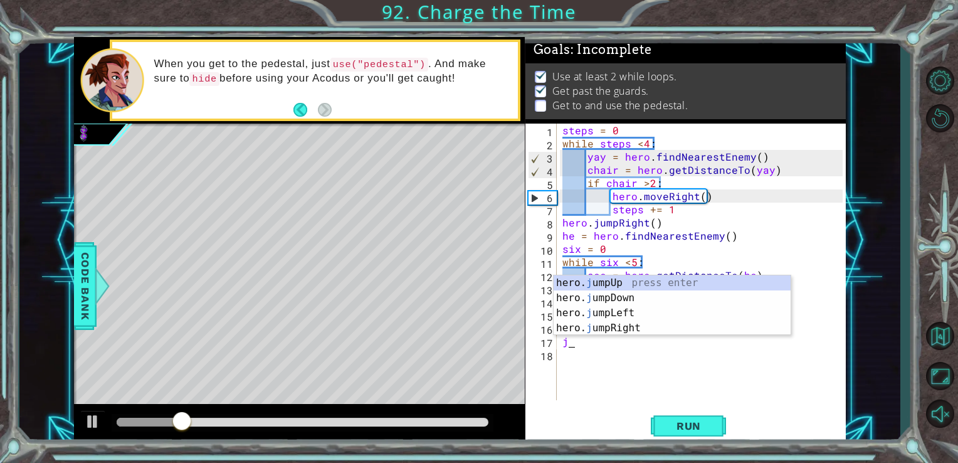
type textarea "jl"
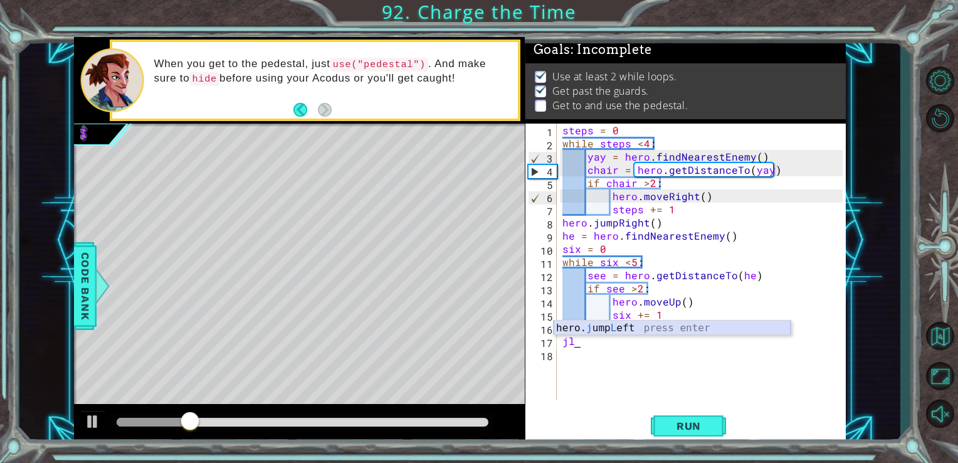
click at [692, 328] on div "hero. j ump L eft press enter" at bounding box center [672, 343] width 237 height 45
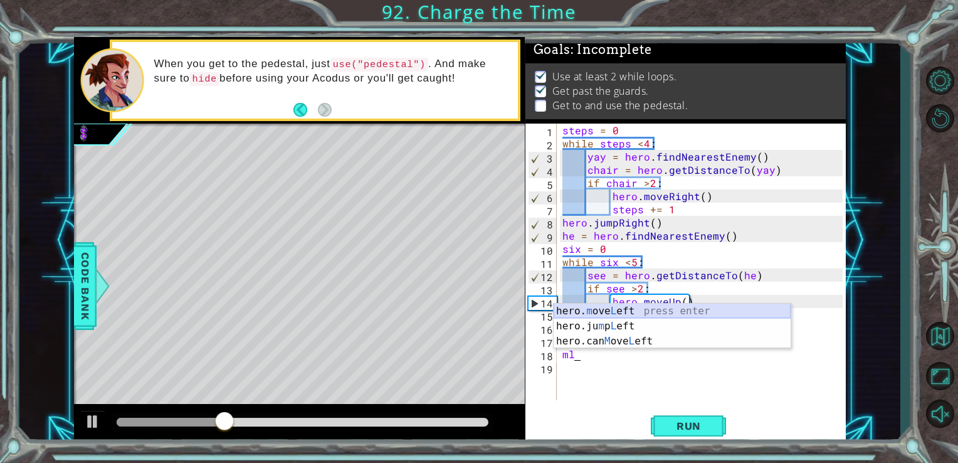
click at [675, 310] on div "hero. m ove L eft press enter hero.ju m p L eft press enter hero.can M ove L ef…" at bounding box center [672, 341] width 237 height 75
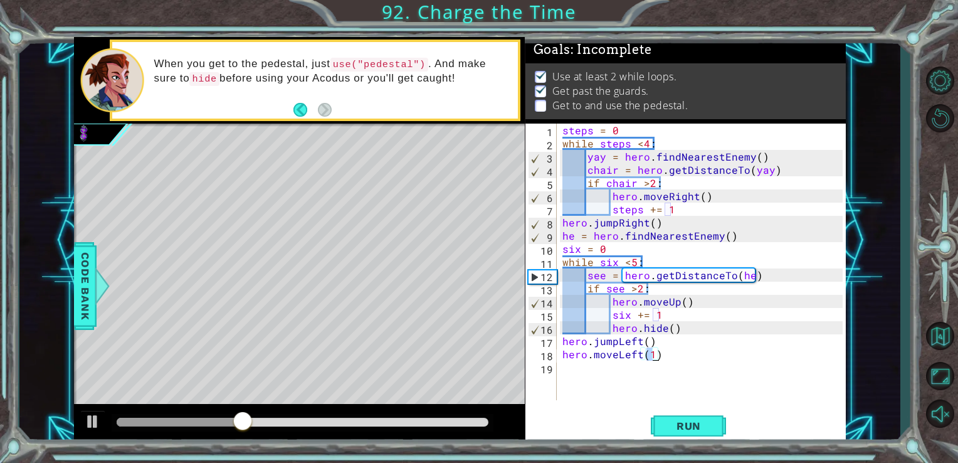
type textarea "hero.moveLeft(2)"
click at [615, 379] on div "steps = 0 while steps < 4 : yay = hero . findNearestEnemy ( ) chair = hero . ge…" at bounding box center [705, 275] width 290 height 303
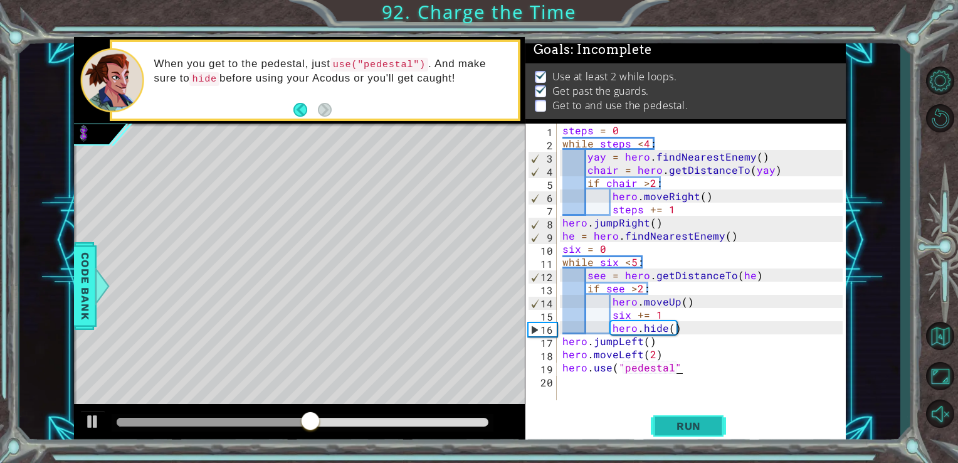
scroll to position [0, 7]
click at [657, 421] on button "Run" at bounding box center [688, 426] width 75 height 32
type textarea "hero.use("pedestal")"
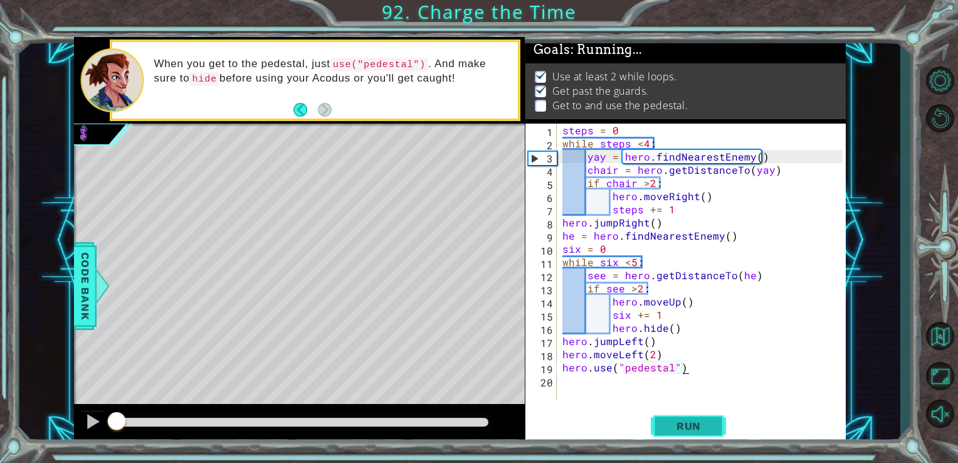
scroll to position [0, 6]
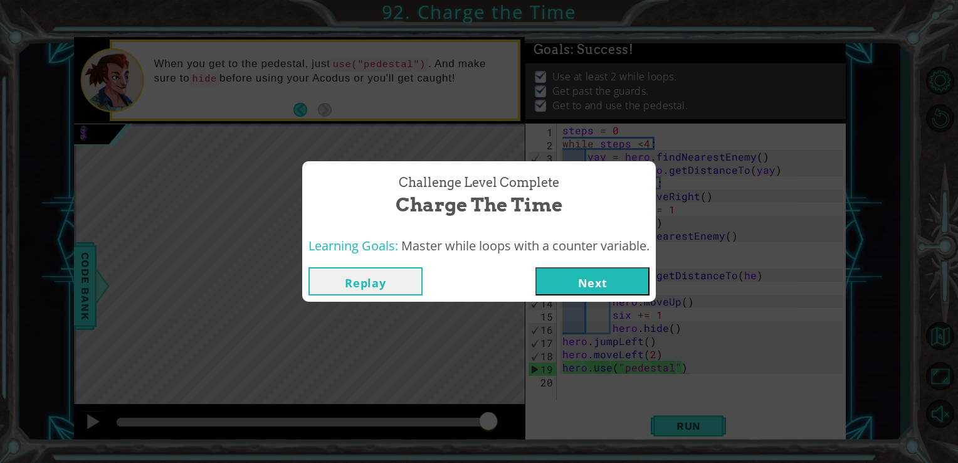
click at [580, 275] on button "Next" at bounding box center [593, 281] width 114 height 28
